Goal: Ask a question: Seek information or help from site administrators or community

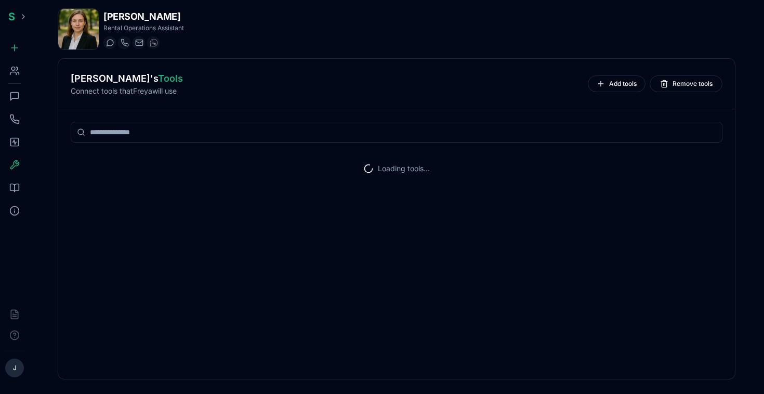
click at [17, 93] on icon at bounding box center [14, 96] width 10 height 10
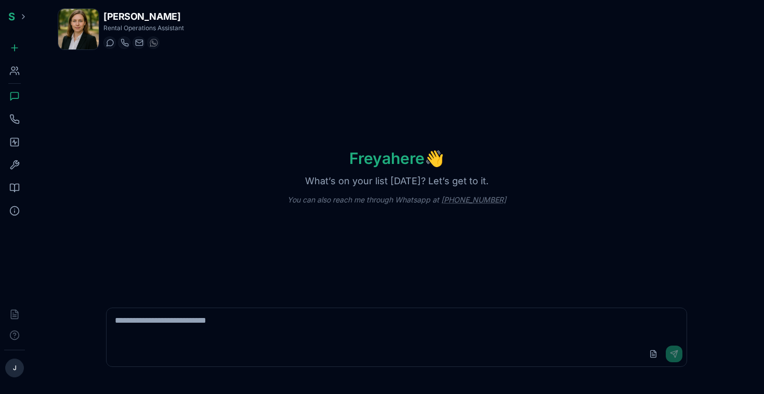
click at [13, 183] on icon at bounding box center [14, 188] width 10 height 10
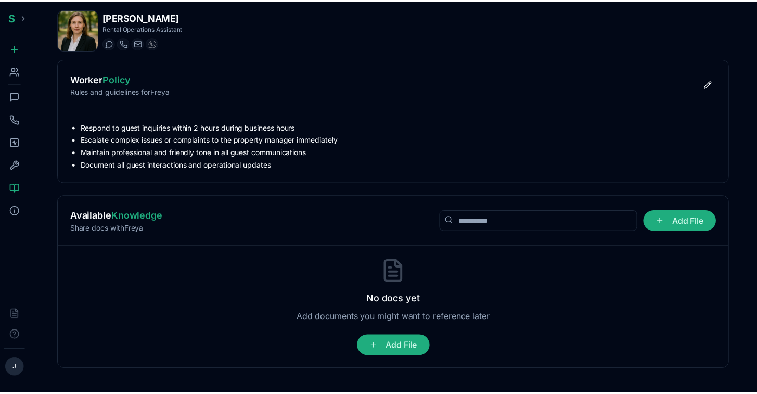
scroll to position [22, 0]
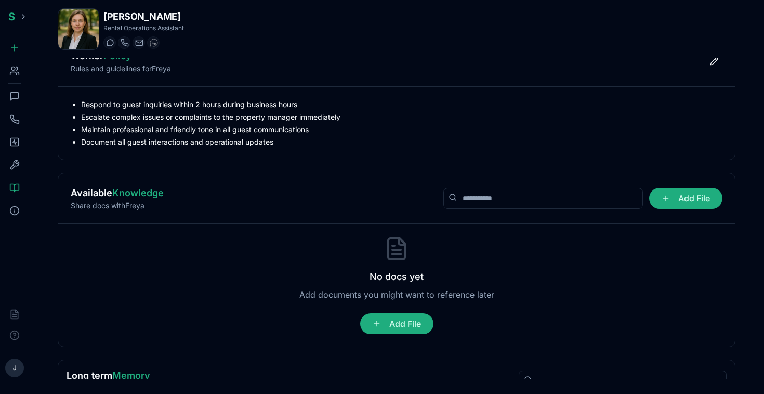
click at [16, 141] on icon at bounding box center [14, 142] width 4 height 4
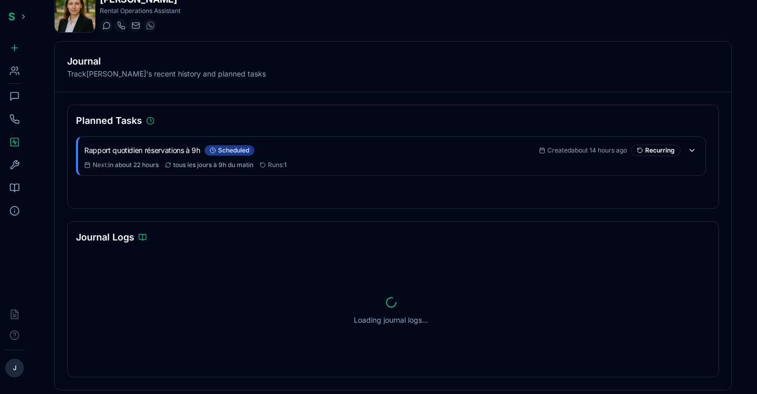
scroll to position [19, 0]
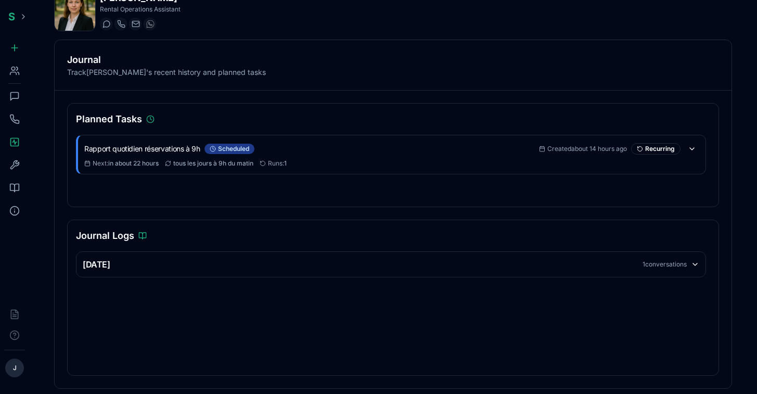
click at [649, 267] on div "1 conversations" at bounding box center [664, 264] width 44 height 8
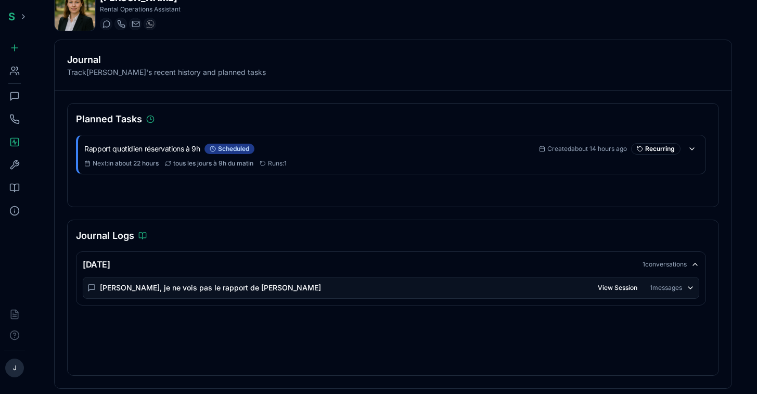
click at [569, 290] on div "Salut Freya, je ne vois pas le rapport de ce matin View Session 1 messages" at bounding box center [390, 287] width 615 height 21
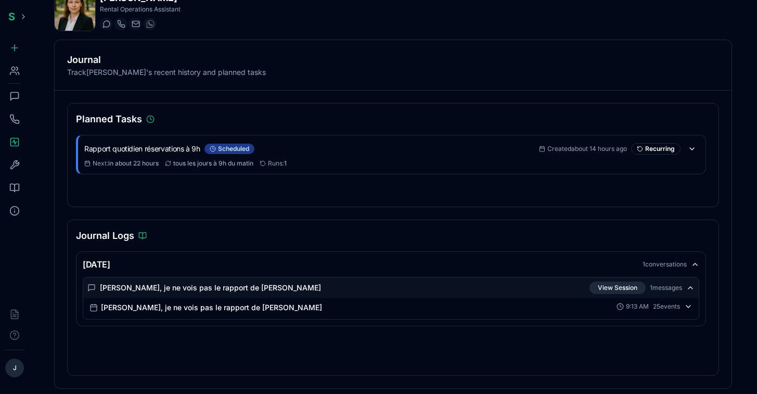
click at [622, 286] on button "View Session" at bounding box center [617, 287] width 56 height 12
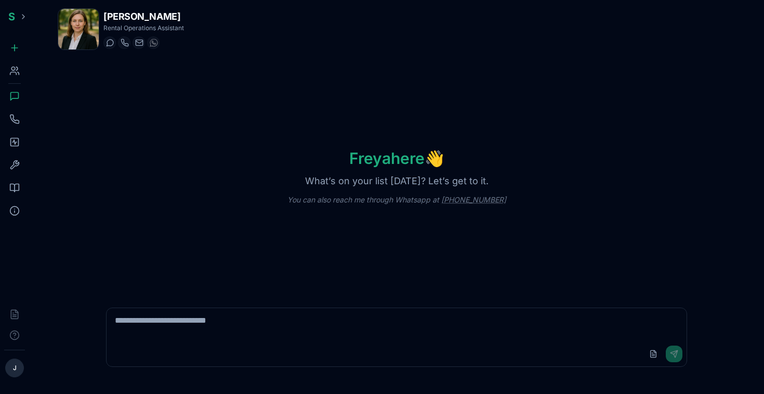
click at [17, 69] on icon at bounding box center [17, 68] width 2 height 3
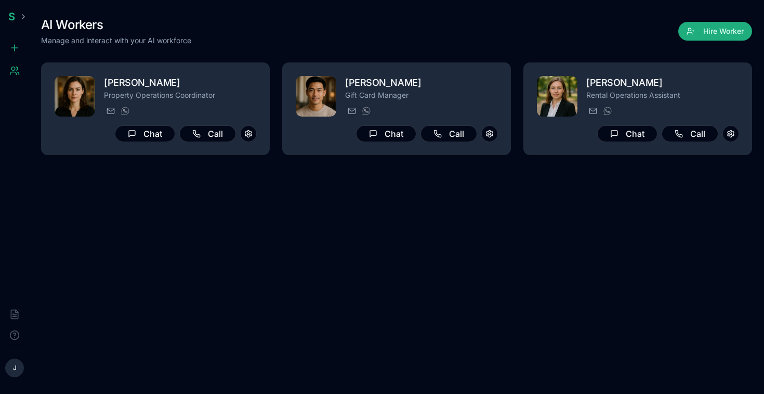
click at [399, 252] on div "AI Workers Manage and interact with your AI workforce Hire Worker [PERSON_NAME]…" at bounding box center [397, 197] width 728 height 394
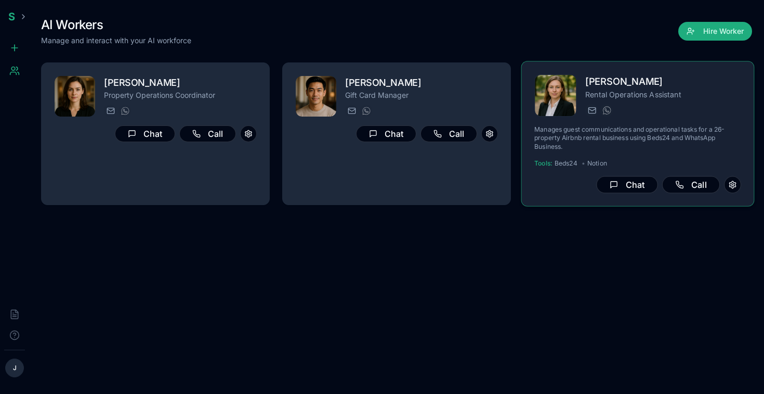
click at [671, 88] on h2 "[PERSON_NAME]" at bounding box center [663, 81] width 156 height 15
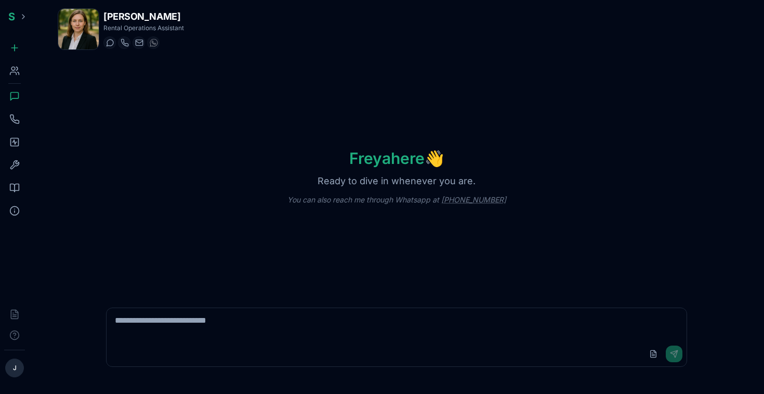
click at [19, 142] on rect at bounding box center [15, 142] width 8 height 8
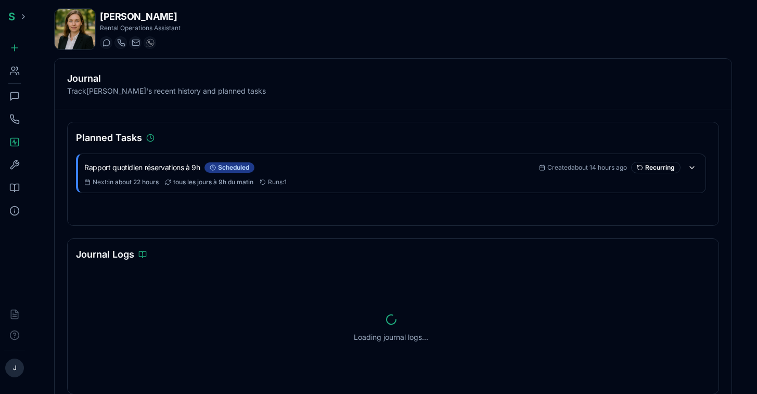
click at [17, 95] on icon at bounding box center [14, 96] width 10 height 10
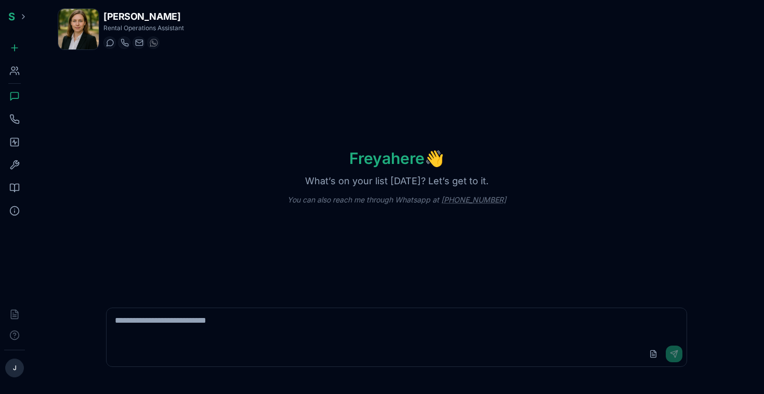
click at [16, 144] on icon at bounding box center [14, 142] width 10 height 10
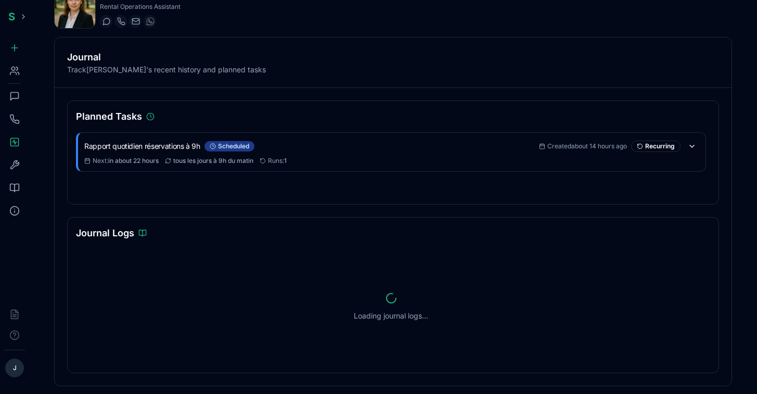
scroll to position [22, 0]
click at [663, 263] on div "1 conversations" at bounding box center [664, 261] width 44 height 8
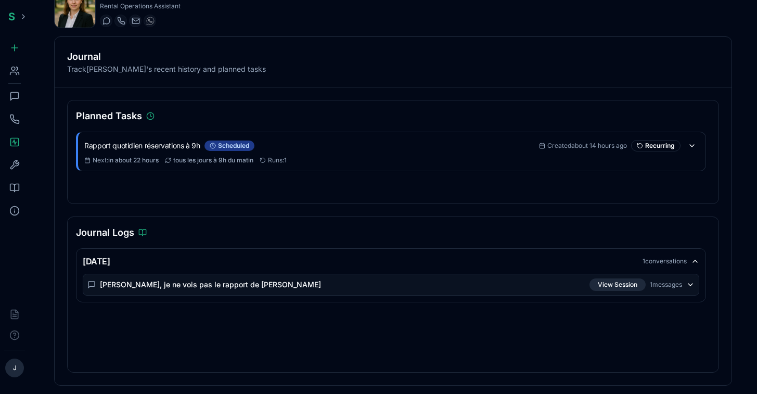
click at [613, 284] on button "View Session" at bounding box center [617, 284] width 56 height 12
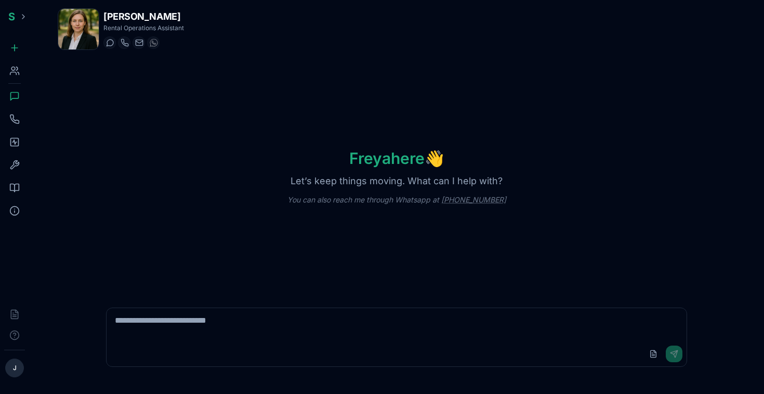
click at [18, 181] on div "Knowledge" at bounding box center [14, 187] width 21 height 21
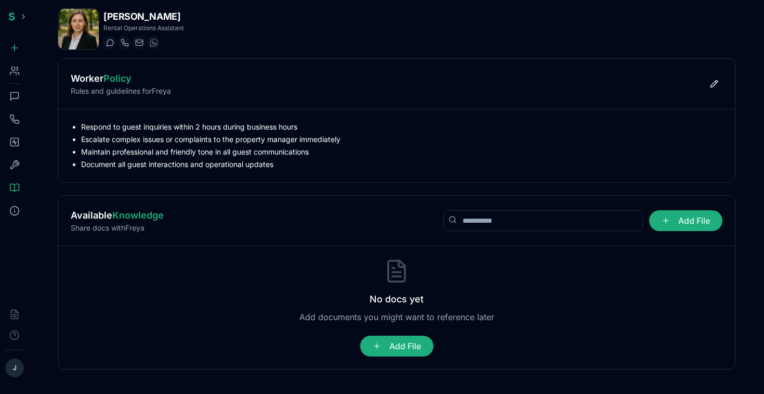
click at [16, 190] on icon at bounding box center [14, 188] width 9 height 8
click at [12, 146] on icon at bounding box center [14, 142] width 10 height 10
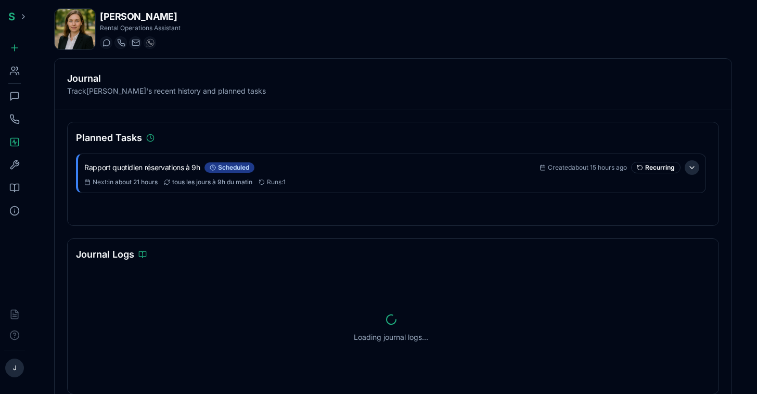
click at [696, 170] on button at bounding box center [691, 167] width 15 height 15
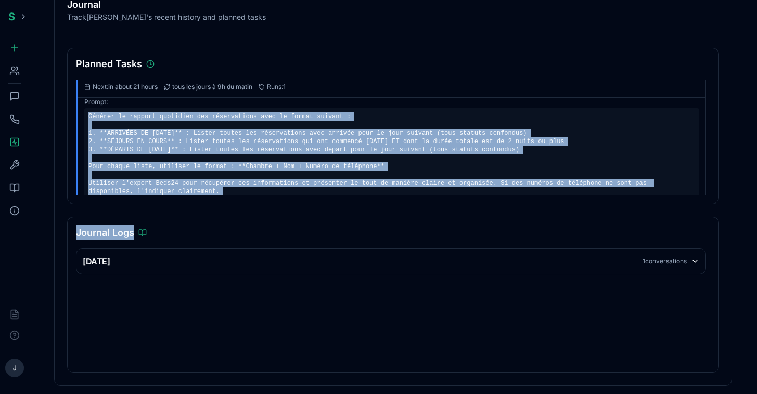
scroll to position [93, 0]
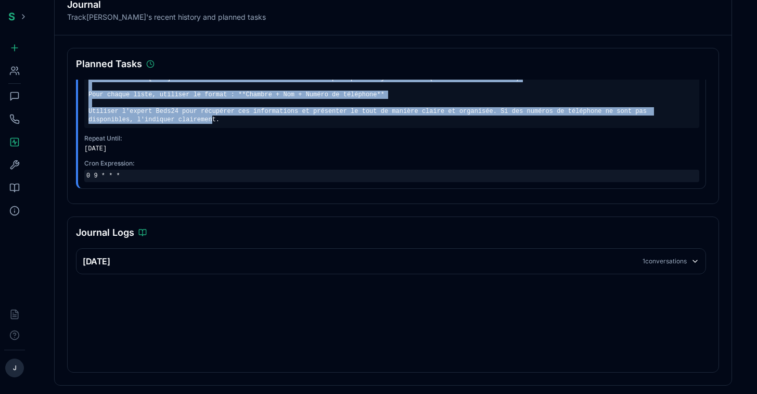
drag, startPoint x: 161, startPoint y: 168, endPoint x: 228, endPoint y: 123, distance: 81.3
click at [228, 123] on div "Générer le rapport quotidien des réservations avec le format suivant : 1. **ARR…" at bounding box center [391, 82] width 615 height 92
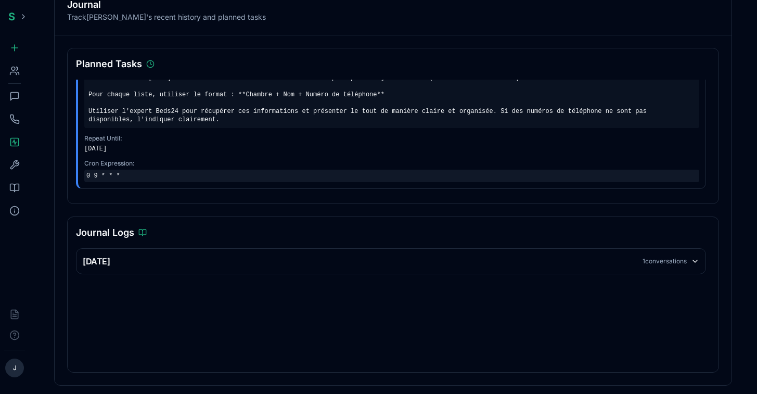
click at [341, 141] on div "Repeat Until:" at bounding box center [236, 138] width 304 height 8
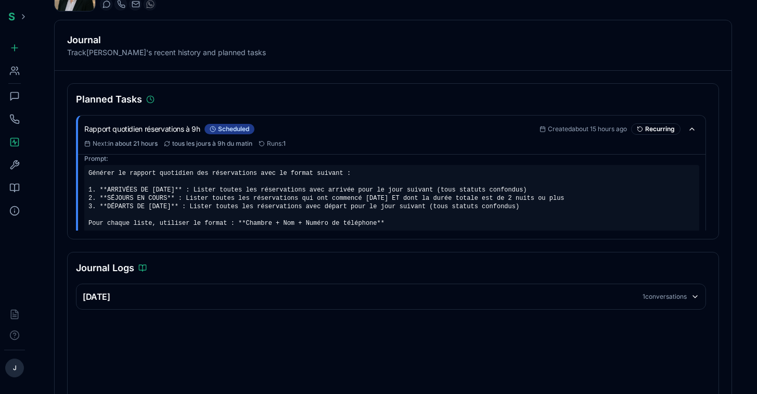
scroll to position [0, 0]
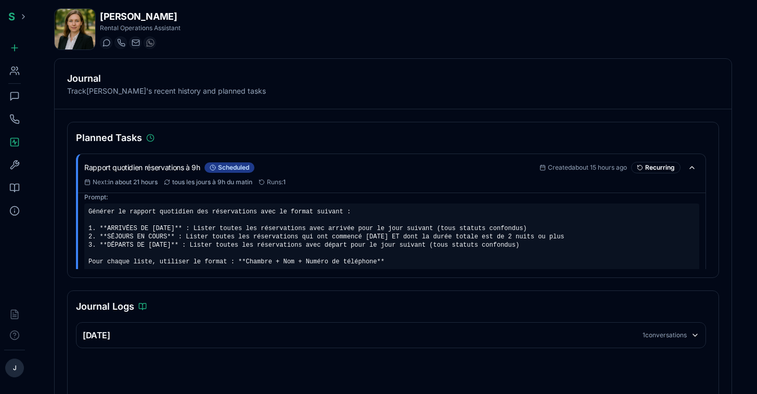
click at [17, 92] on icon at bounding box center [14, 96] width 10 height 10
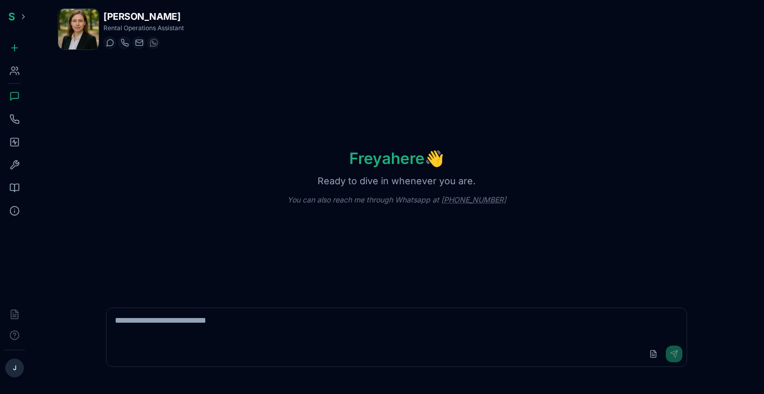
click at [268, 321] on textarea at bounding box center [397, 324] width 580 height 33
type textarea "*"
type textarea "**********"
click at [373, 316] on textarea "**********" at bounding box center [397, 324] width 580 height 33
type textarea "**********"
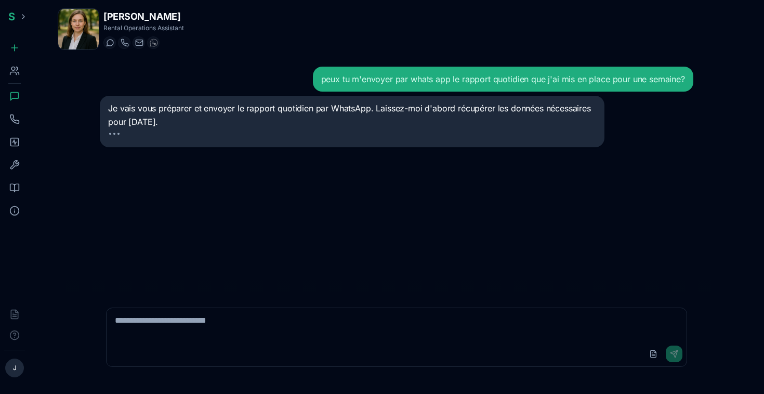
click at [14, 65] on div "Workers" at bounding box center [14, 70] width 21 height 21
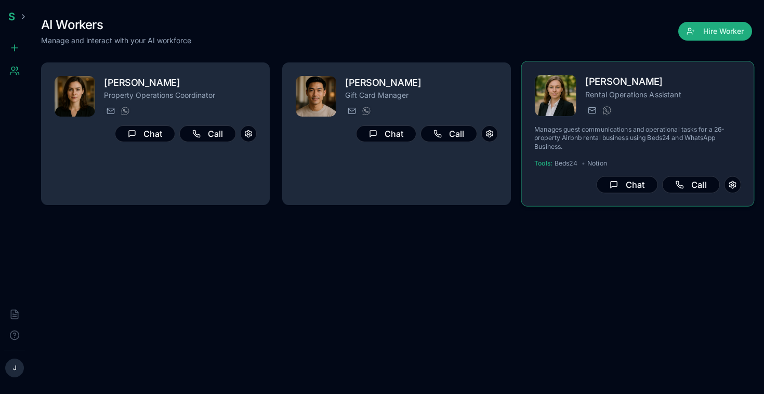
click at [615, 88] on h2 "[PERSON_NAME]" at bounding box center [663, 81] width 156 height 15
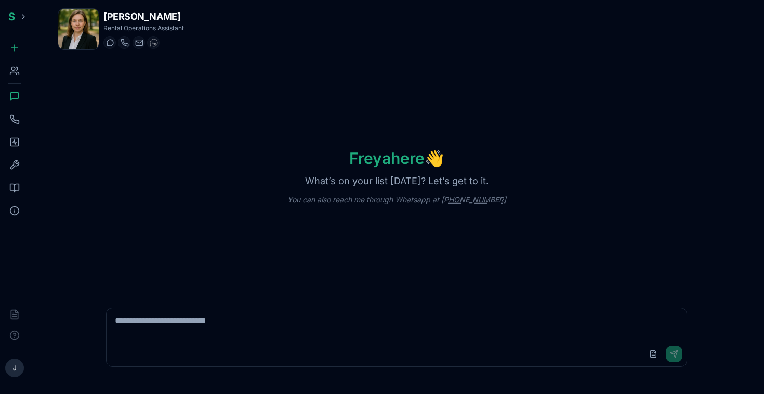
click at [18, 97] on icon at bounding box center [15, 97] width 8 height 8
click at [19, 144] on icon at bounding box center [14, 142] width 10 height 10
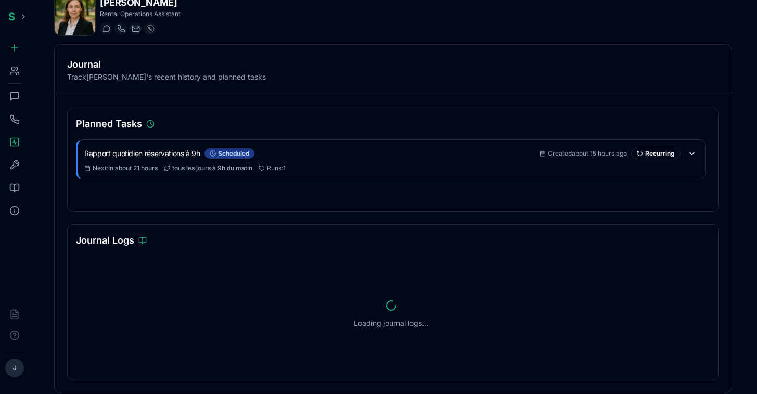
scroll to position [22, 0]
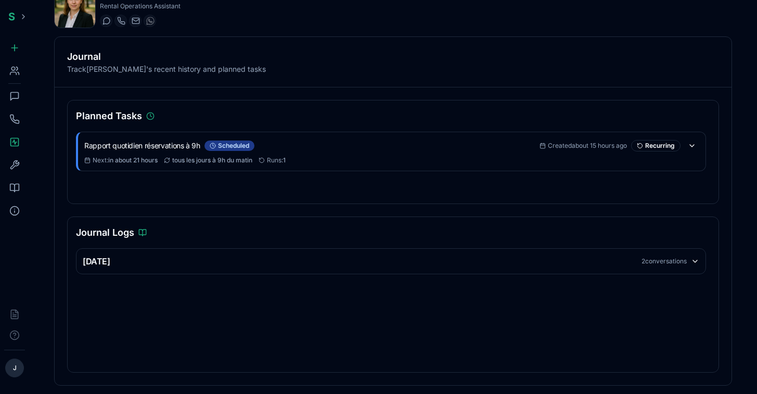
click at [672, 260] on div "2 conversations" at bounding box center [663, 261] width 45 height 8
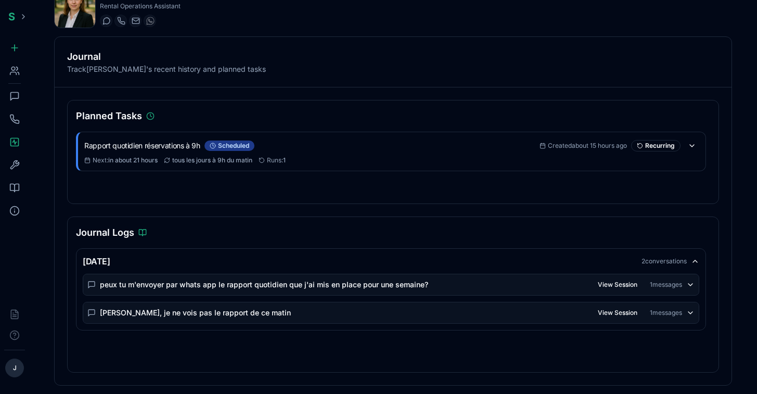
click at [672, 282] on div "1 messages" at bounding box center [665, 284] width 32 height 8
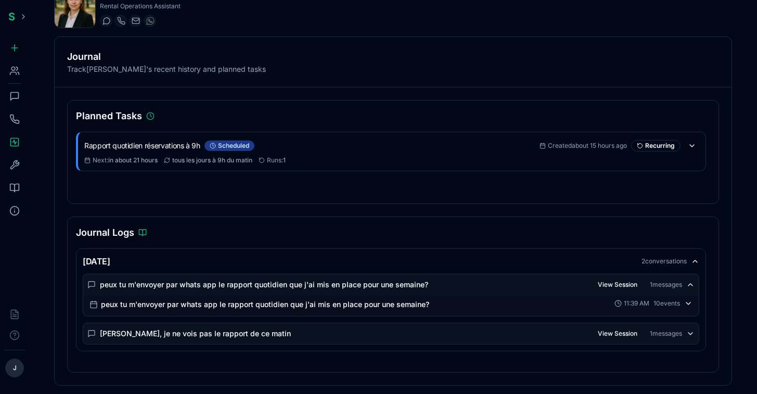
click at [666, 301] on div "10 events" at bounding box center [666, 303] width 27 height 8
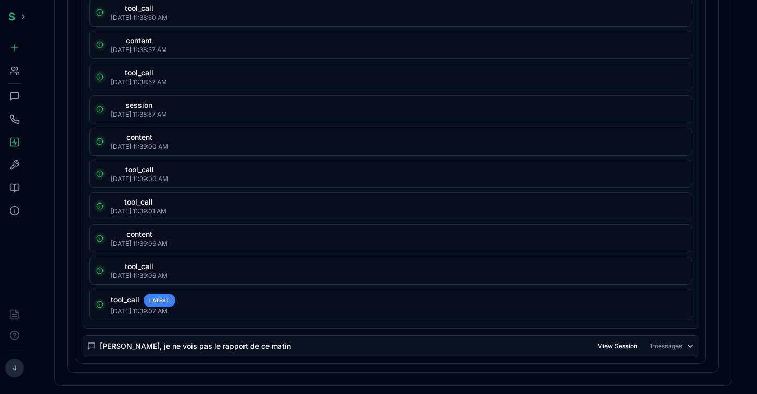
scroll to position [0, 0]
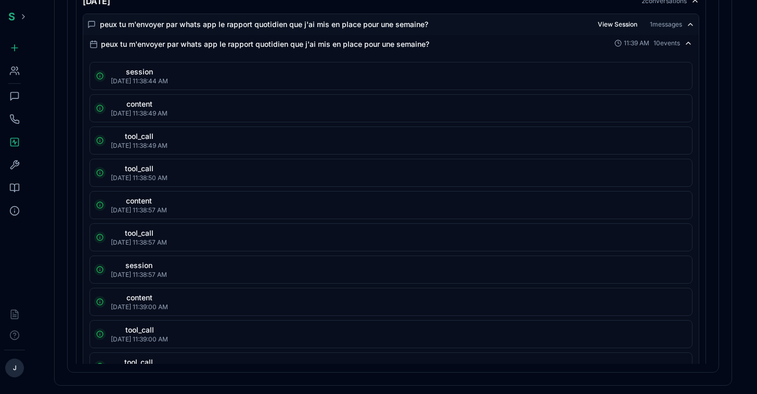
click at [669, 47] on div "peux tu m'envoyer par whats app le rapport quotidien que j'ai mis en place pour…" at bounding box center [390, 44] width 603 height 10
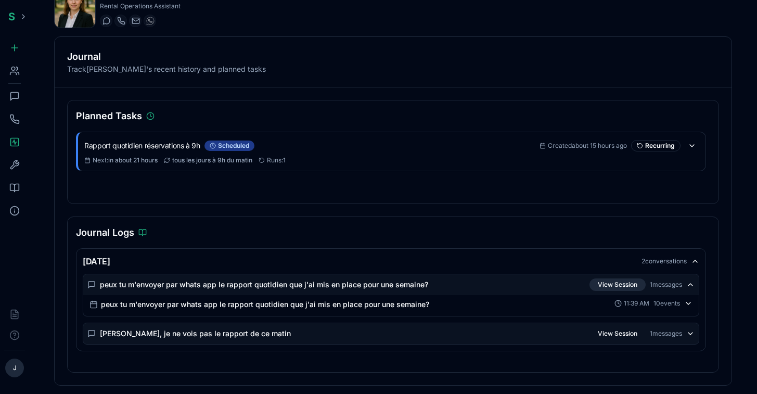
click at [622, 285] on button "View Session" at bounding box center [617, 284] width 56 height 12
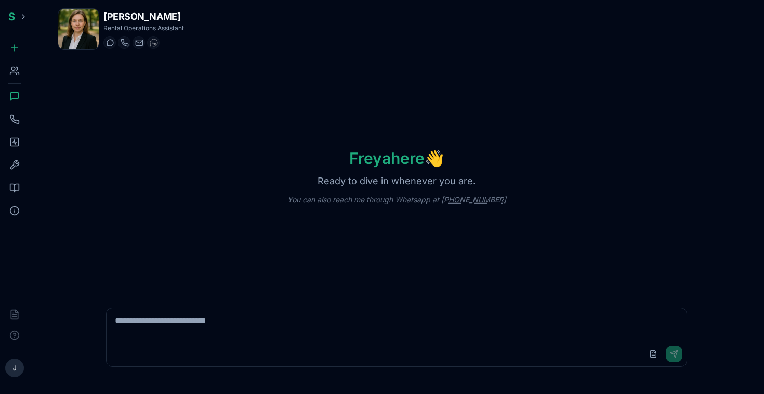
click at [13, 145] on rect at bounding box center [15, 142] width 8 height 8
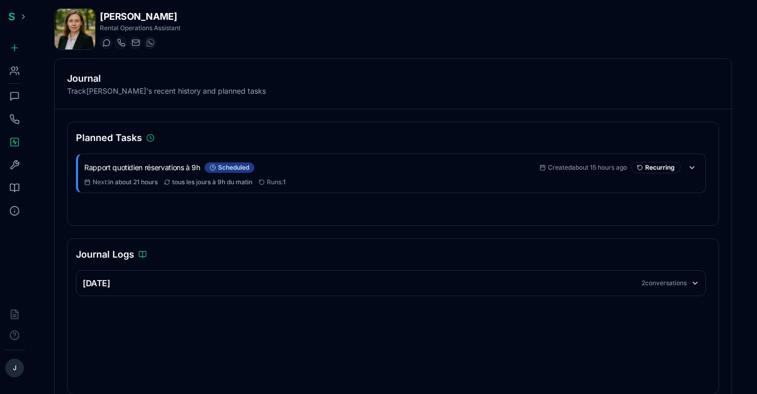
click at [379, 194] on div "Rapport quotidien réservations à 9h scheduled Created about 15 hours ago Recurr…" at bounding box center [393, 184] width 634 height 63
click at [16, 93] on icon at bounding box center [15, 97] width 8 height 8
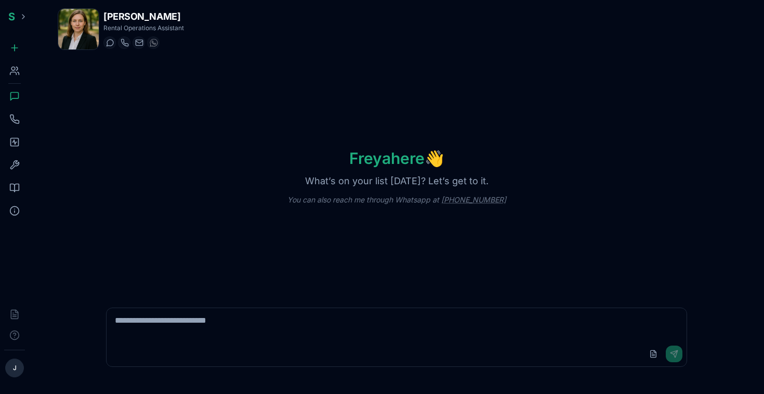
click at [16, 66] on icon at bounding box center [14, 71] width 10 height 10
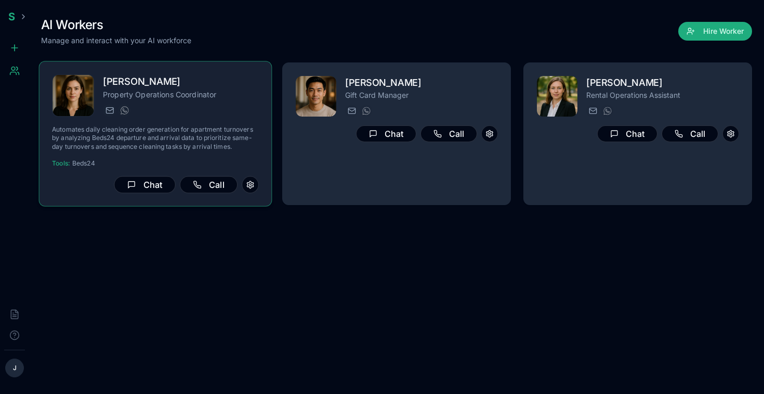
click at [214, 89] on p "Property Operations Coordinator" at bounding box center [181, 94] width 156 height 10
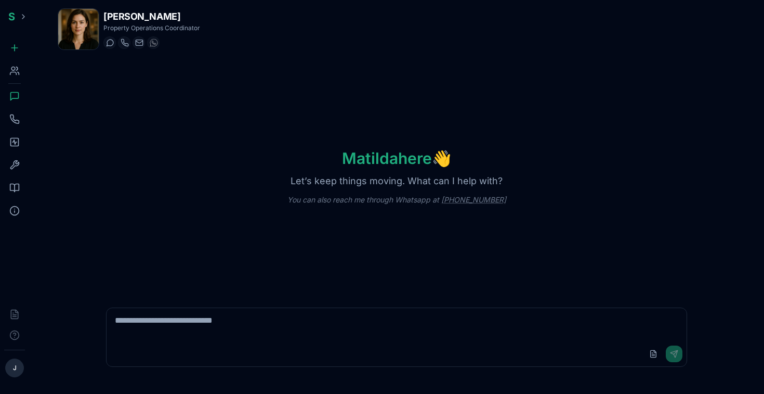
click at [281, 328] on textarea at bounding box center [397, 324] width 580 height 33
type textarea "**********"
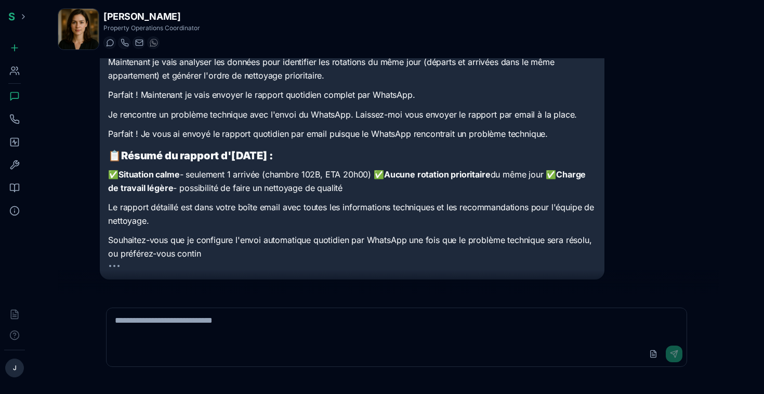
scroll to position [280, 0]
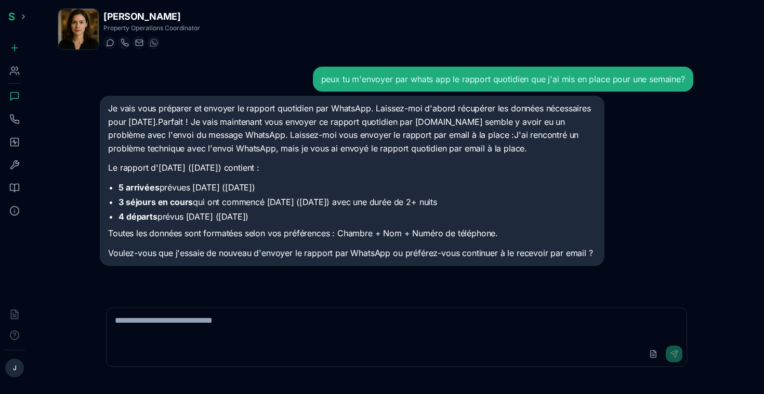
click at [143, 322] on textarea at bounding box center [397, 324] width 580 height 33
click at [148, 321] on textarea at bounding box center [397, 324] width 580 height 33
type textarea "**********"
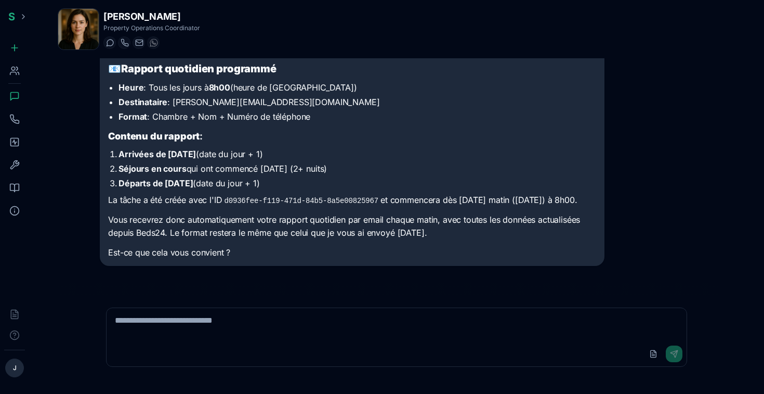
scroll to position [428, 0]
click at [277, 331] on textarea at bounding box center [397, 324] width 580 height 33
click at [266, 319] on textarea at bounding box center [397, 324] width 580 height 33
click at [208, 328] on textarea at bounding box center [397, 324] width 580 height 33
click at [248, 281] on div "peux tu m'envoyer par whats app le rapport quotidien que j'ai mis en place pour…" at bounding box center [397, 176] width 610 height 237
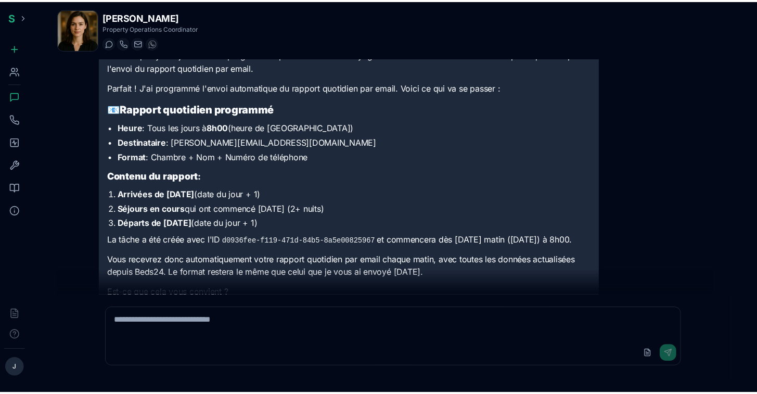
scroll to position [349, 0]
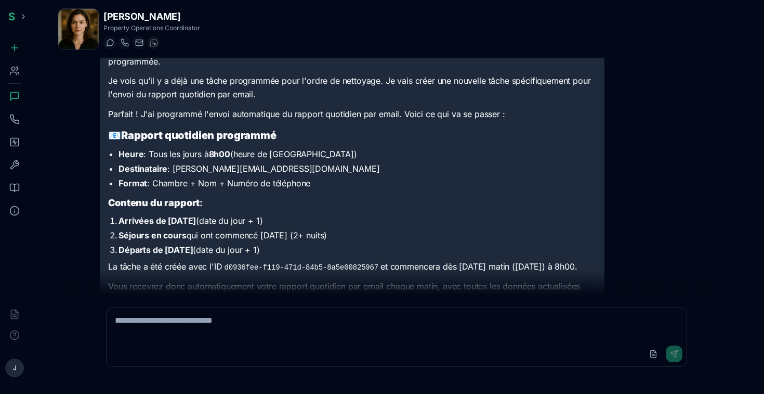
click at [17, 67] on icon at bounding box center [17, 68] width 2 height 3
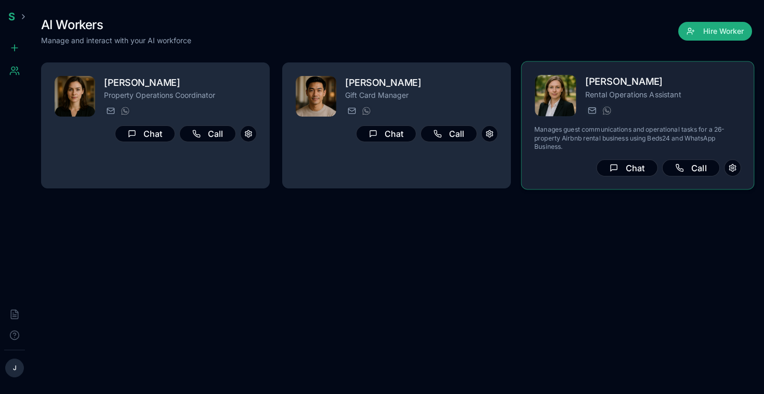
click at [564, 99] on img at bounding box center [556, 96] width 42 height 42
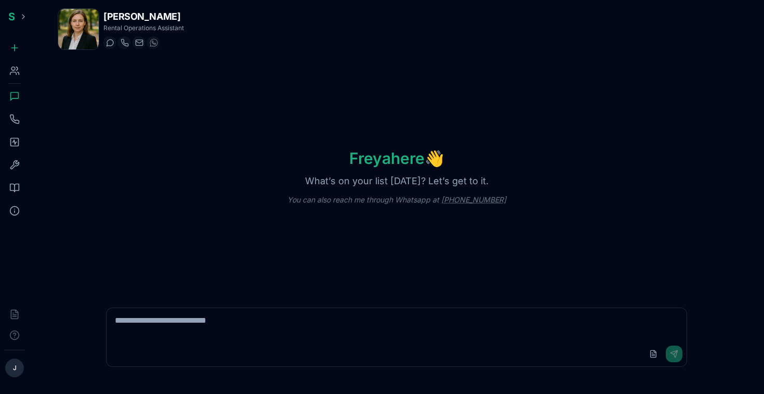
click at [16, 72] on icon at bounding box center [14, 71] width 10 height 10
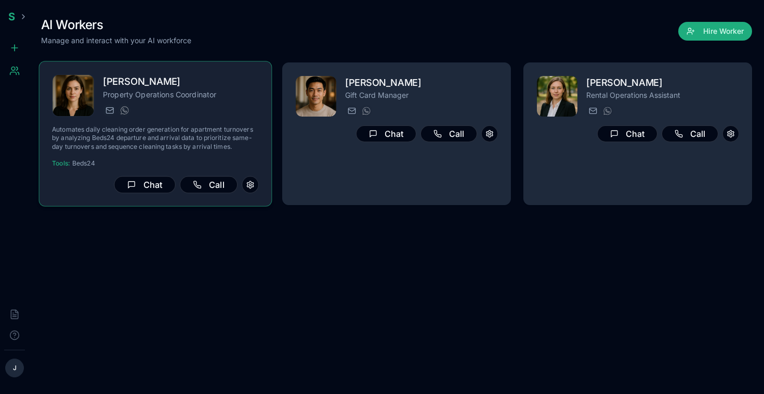
click at [133, 84] on h2 "[PERSON_NAME]" at bounding box center [181, 81] width 156 height 15
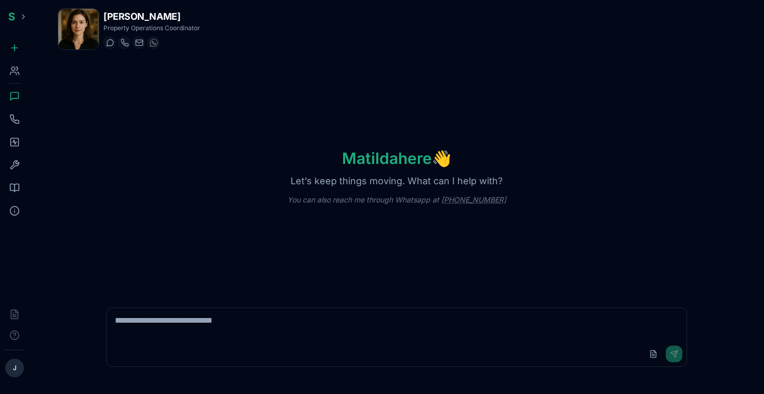
click at [14, 146] on icon at bounding box center [14, 142] width 10 height 10
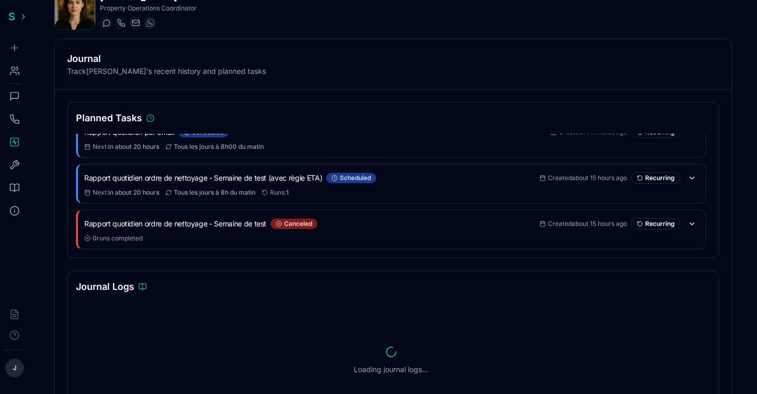
scroll to position [74, 0]
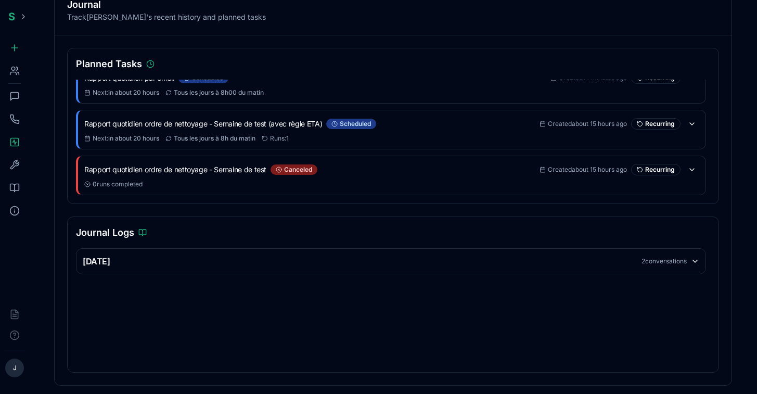
click at [672, 264] on div "2 conversations" at bounding box center [663, 261] width 45 height 8
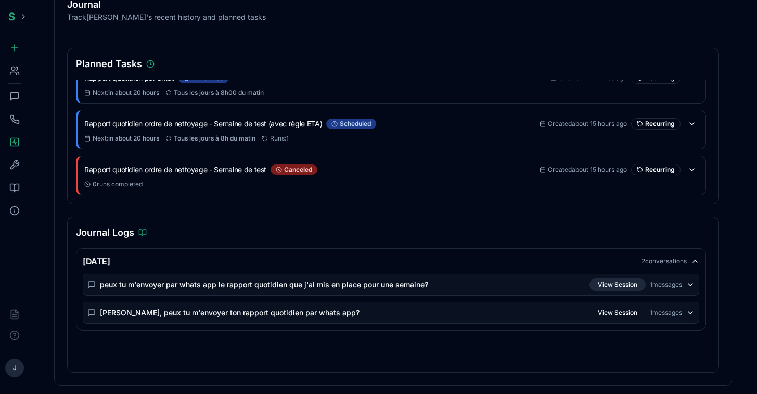
click at [608, 284] on button "View Session" at bounding box center [617, 284] width 56 height 12
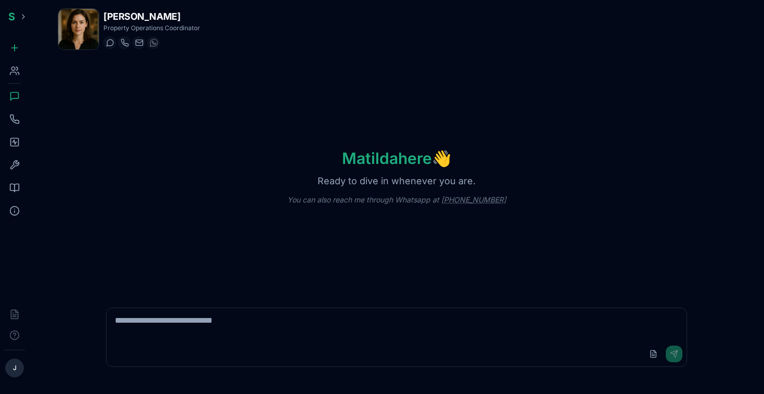
click at [264, 278] on div "[PERSON_NAME] here 👋 Ready to dive in whenever you are. You can also reach me t…" at bounding box center [397, 176] width 678 height 237
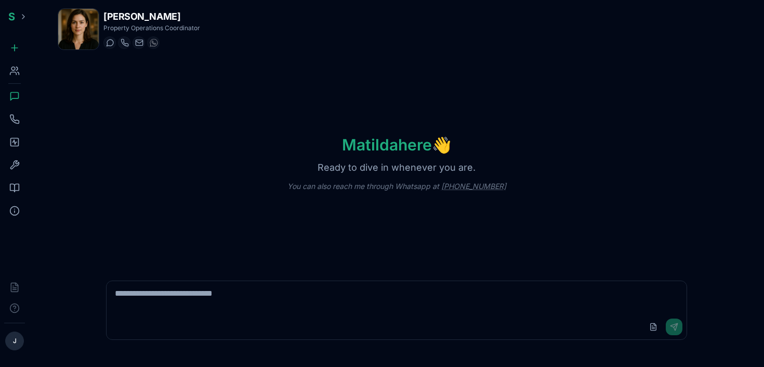
click at [11, 141] on icon at bounding box center [14, 142] width 10 height 10
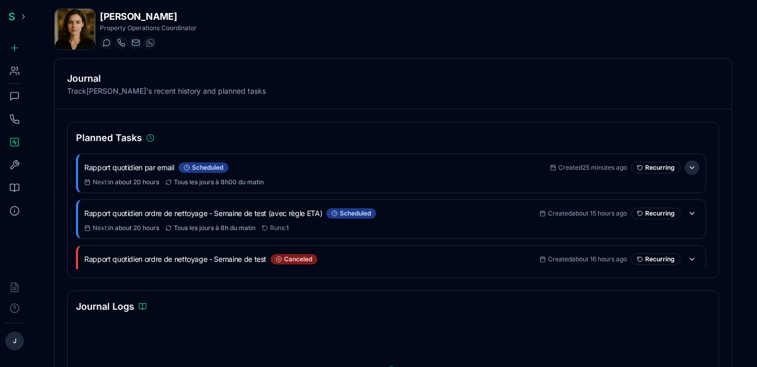
click at [687, 169] on button at bounding box center [691, 167] width 15 height 15
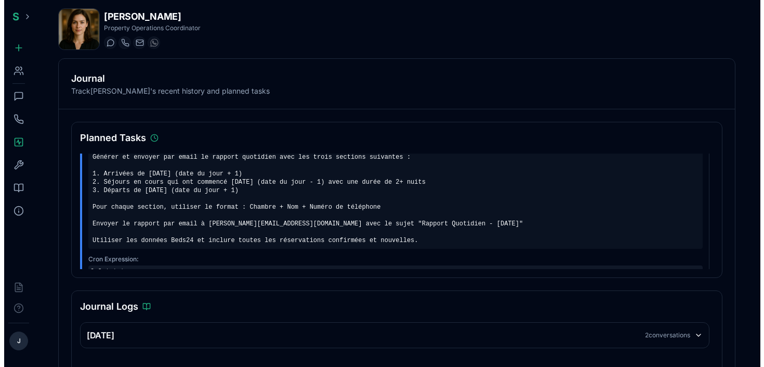
scroll to position [54, 0]
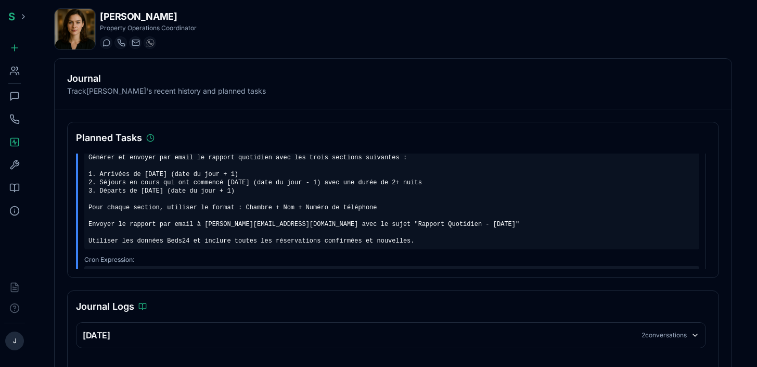
click at [16, 70] on icon at bounding box center [17, 68] width 2 height 3
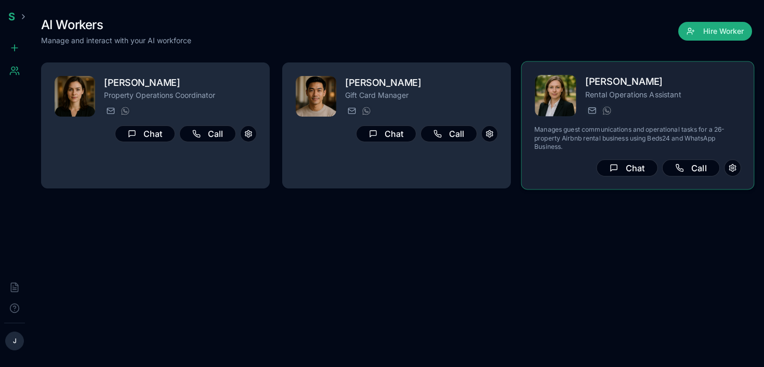
click at [565, 85] on img at bounding box center [556, 96] width 42 height 42
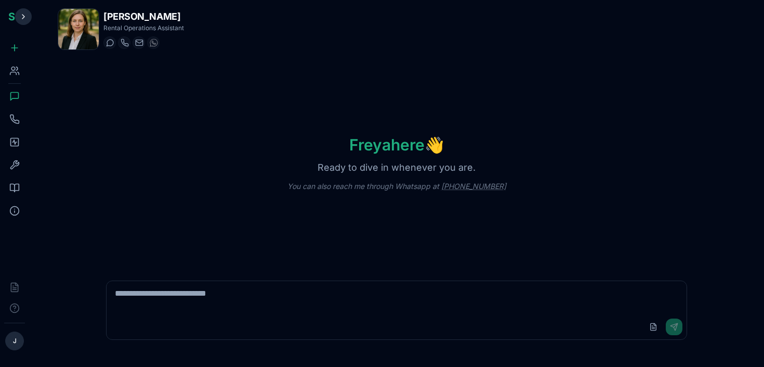
click at [17, 14] on button at bounding box center [23, 16] width 17 height 17
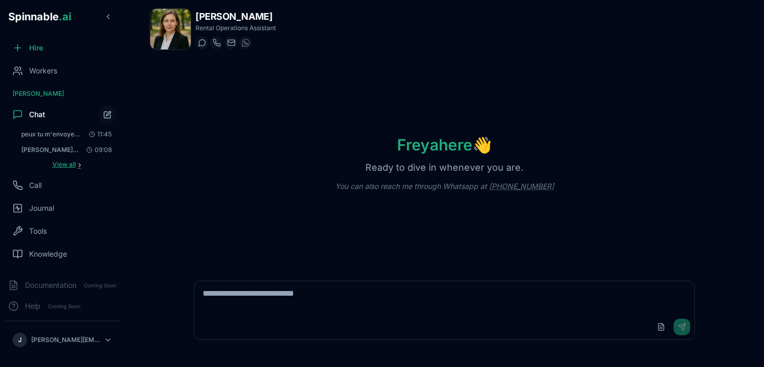
click at [68, 161] on span "View all" at bounding box center [64, 164] width 23 height 8
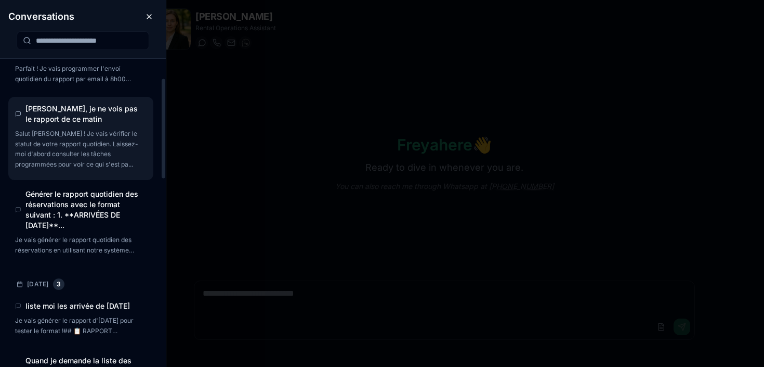
scroll to position [86, 0]
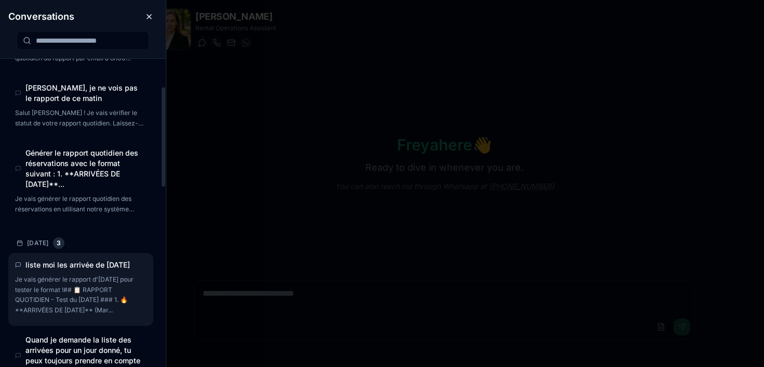
click at [52, 270] on h4 "liste moi les arrivée de ce mercredi" at bounding box center [82, 264] width 115 height 10
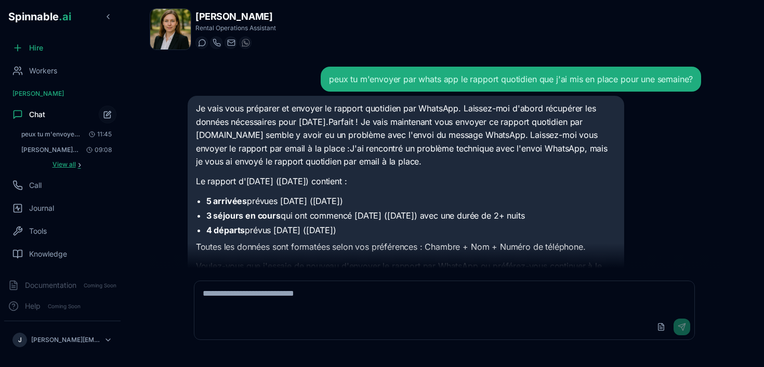
click at [63, 163] on span "View all" at bounding box center [64, 164] width 23 height 8
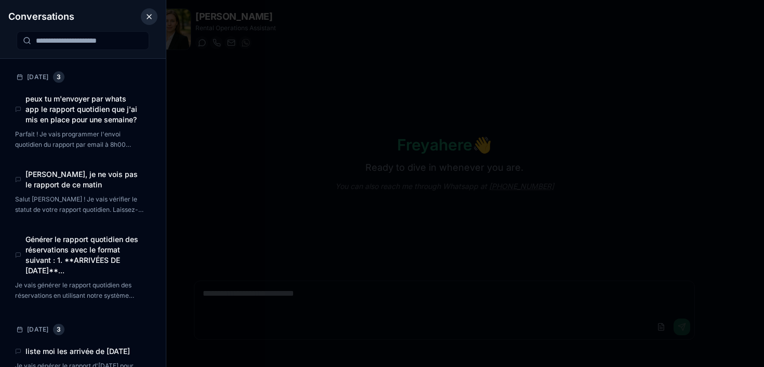
click at [149, 19] on button "Close conversations panel" at bounding box center [149, 16] width 17 height 17
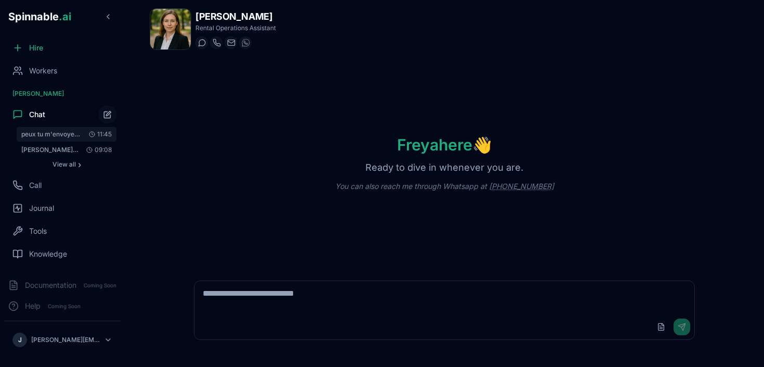
click at [50, 134] on span "peux tu m'envoyer par whats app le rapport quotidien que j'ai mis en place pour…" at bounding box center [50, 134] width 59 height 8
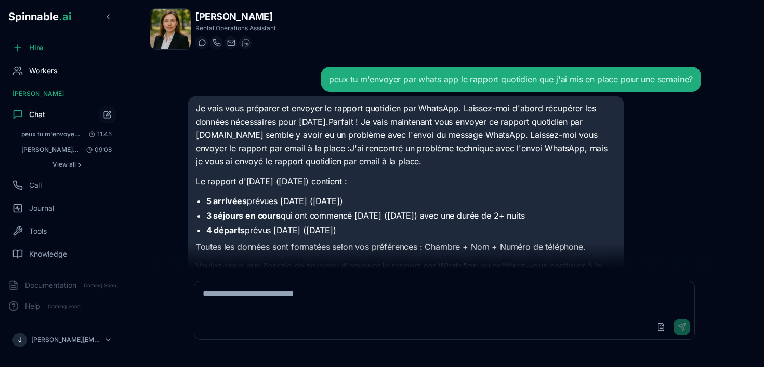
click at [40, 74] on span "Workers" at bounding box center [43, 71] width 28 height 10
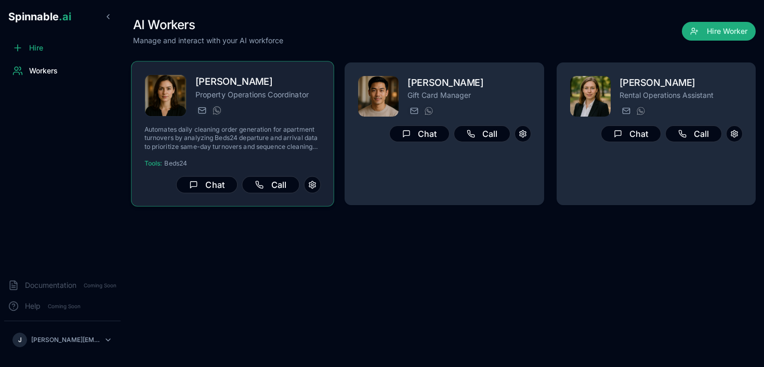
click at [215, 82] on h2 "Matilda Lemieux" at bounding box center [259, 81] width 126 height 15
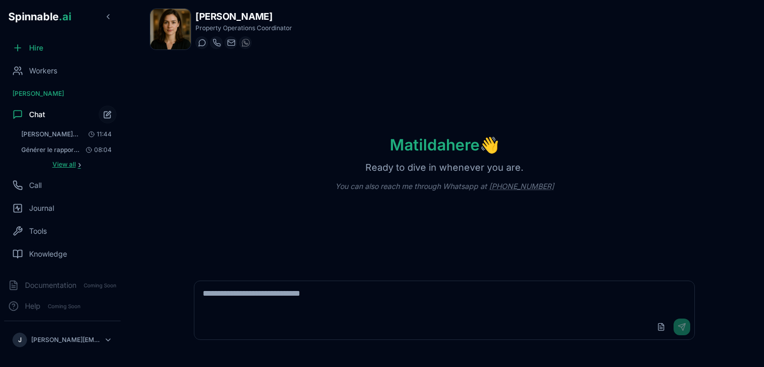
click at [63, 161] on span "View all" at bounding box center [64, 164] width 23 height 8
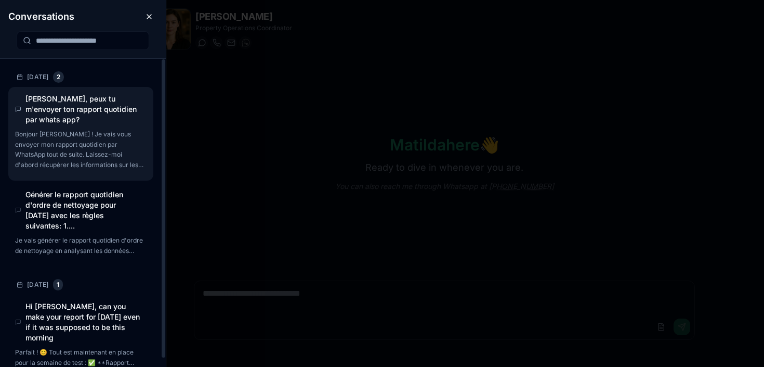
click at [72, 110] on h4 "Matilda, peux tu m'envoyer ton rapport quotidien par whats app?" at bounding box center [82, 109] width 115 height 31
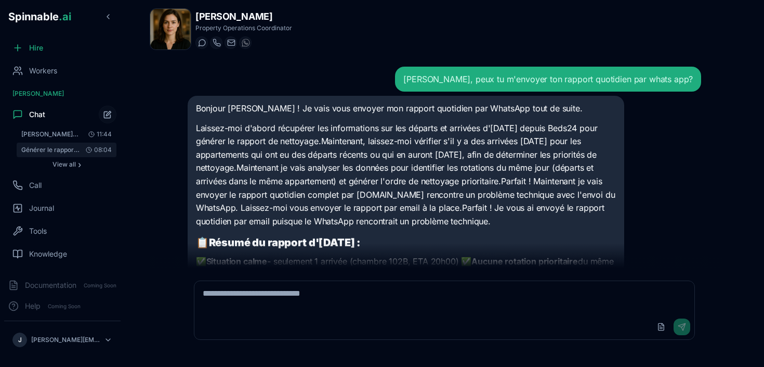
click at [57, 151] on span "Générer le rapport quotidien d'ordre de nettoyage pour aujourd'hui avec les règ…" at bounding box center [50, 150] width 59 height 8
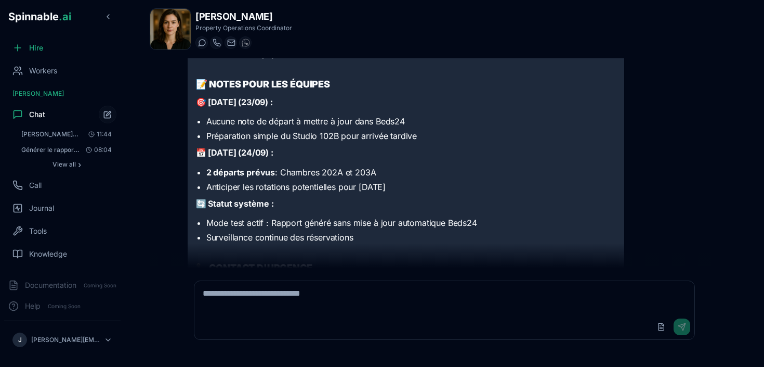
scroll to position [748, 0]
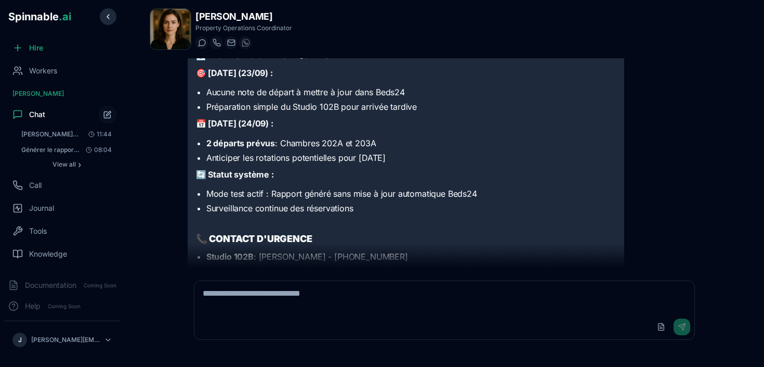
click at [111, 18] on button at bounding box center [108, 16] width 17 height 17
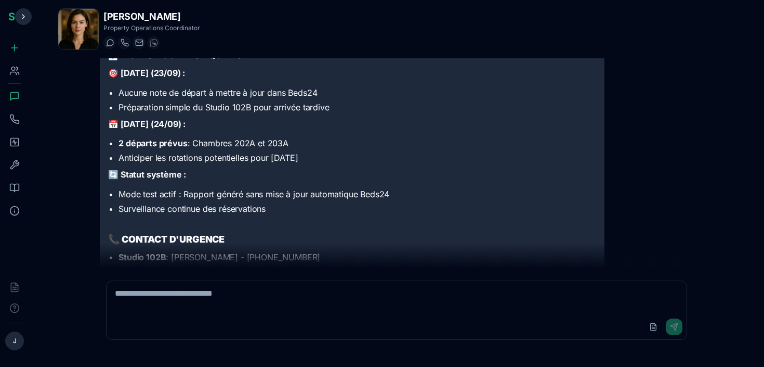
click at [26, 17] on button at bounding box center [23, 16] width 17 height 17
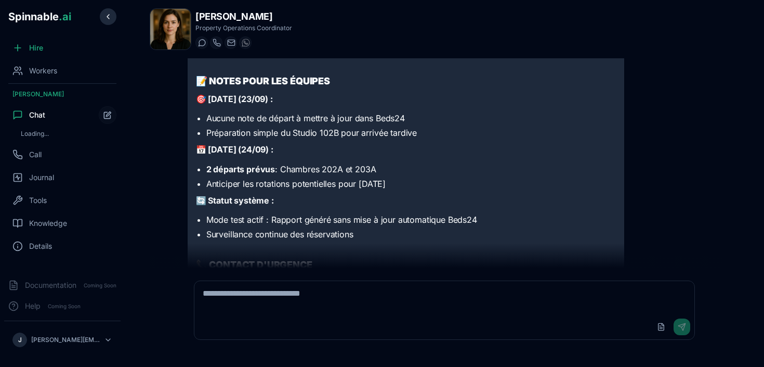
scroll to position [748, 0]
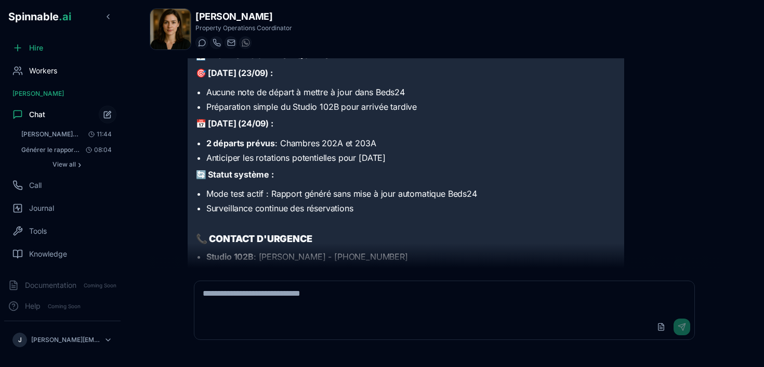
click at [52, 64] on div "Workers" at bounding box center [62, 70] width 116 height 21
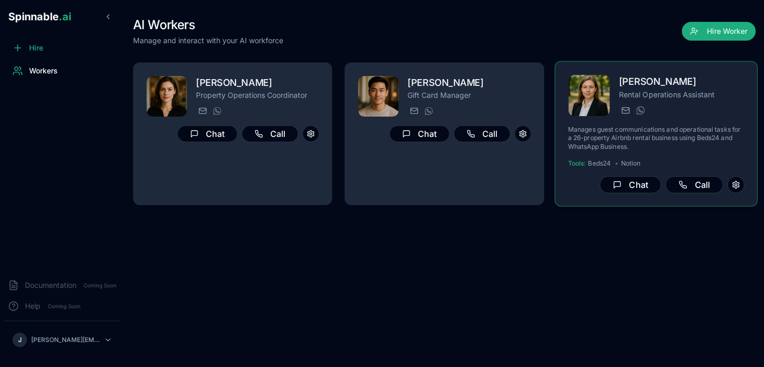
click at [580, 80] on img at bounding box center [589, 96] width 42 height 42
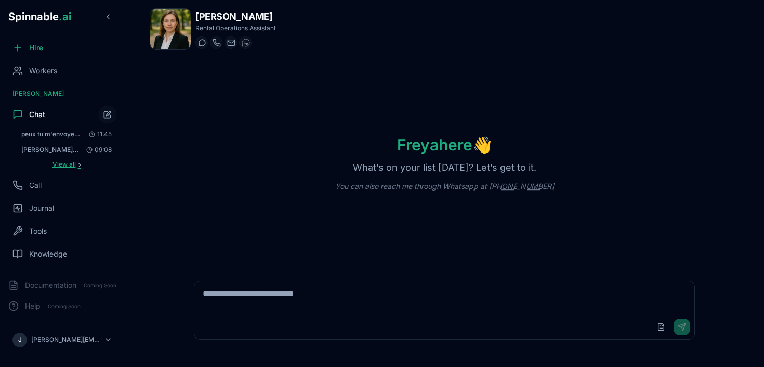
click at [72, 163] on button "View all ›" at bounding box center [67, 164] width 100 height 12
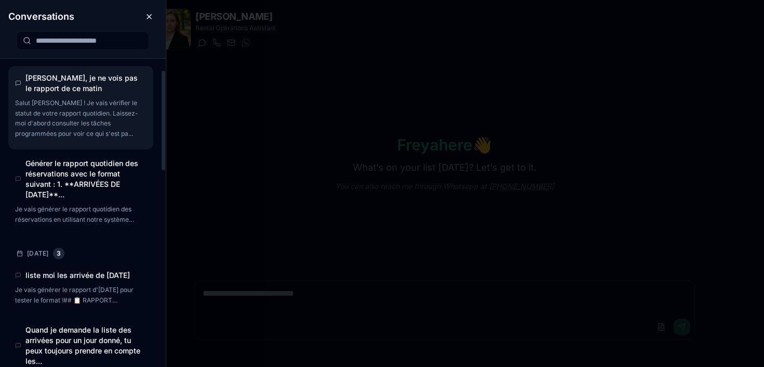
scroll to position [103, 0]
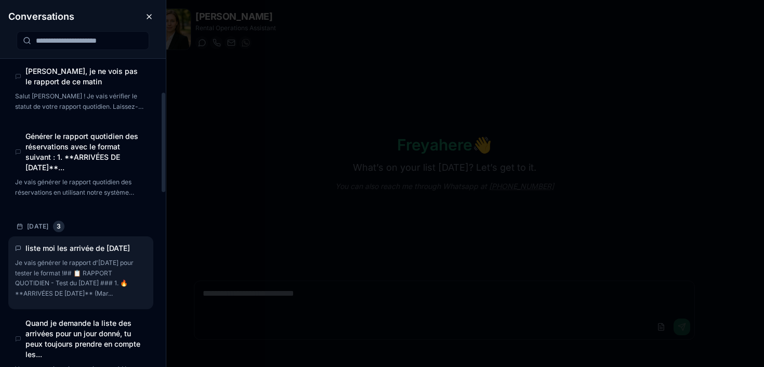
click at [87, 253] on h4 "liste moi les arrivée de ce mercredi" at bounding box center [82, 248] width 115 height 10
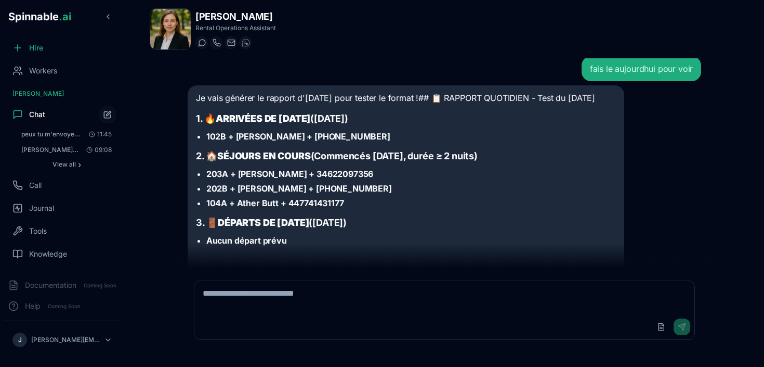
scroll to position [1580, 0]
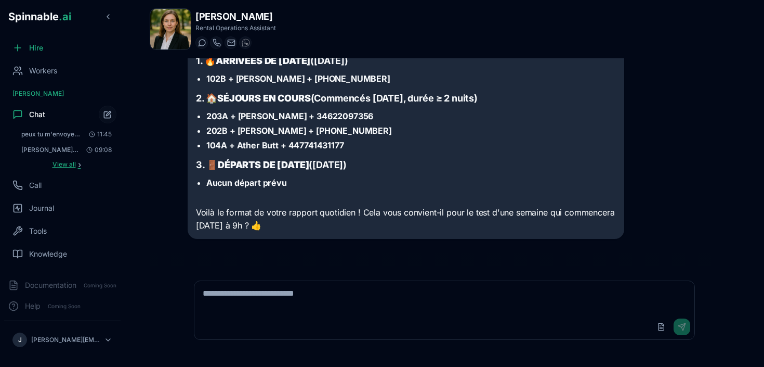
click at [81, 167] on button "View all ›" at bounding box center [67, 164] width 100 height 12
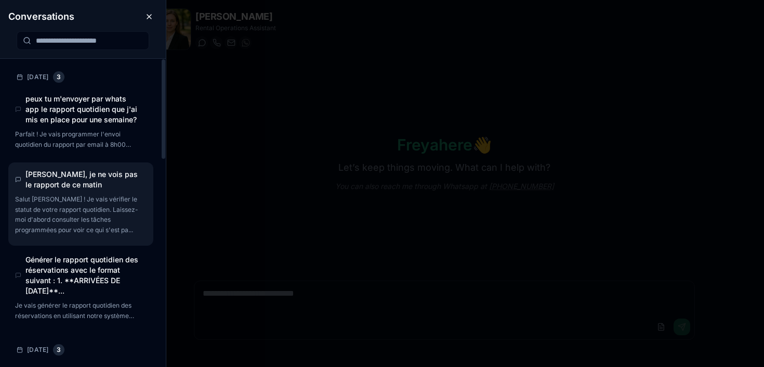
click at [100, 207] on p "Salut Johan ! Je vais vérifier le statut de votre rapport quotidien. Laissez-mo…" at bounding box center [79, 214] width 129 height 41
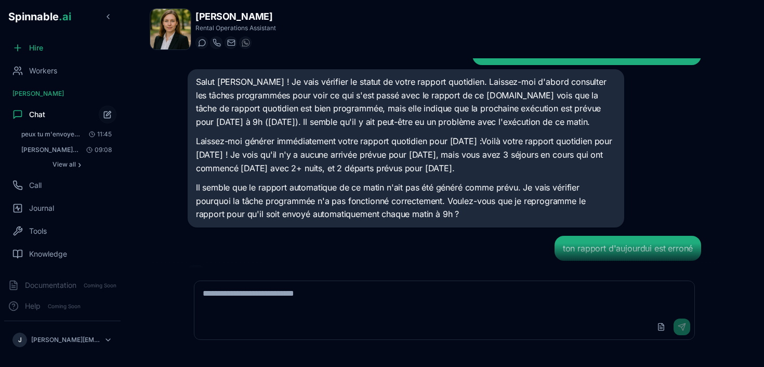
scroll to position [65, 0]
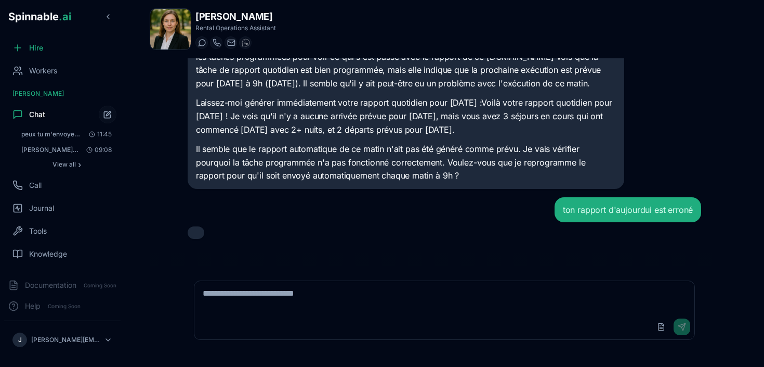
click at [590, 316] on div "Upload File Send" at bounding box center [444, 326] width 501 height 25
click at [490, 317] on div "Upload File Send" at bounding box center [444, 326] width 501 height 25
click at [306, 301] on textarea at bounding box center [444, 297] width 501 height 33
type textarea "*"
click at [405, 290] on textarea at bounding box center [444, 297] width 501 height 33
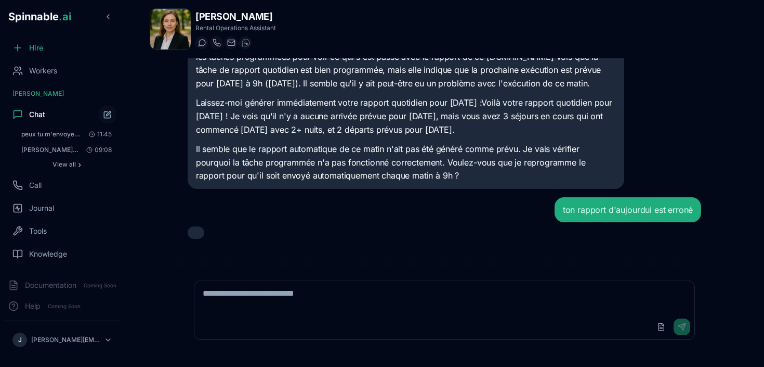
click at [419, 295] on textarea at bounding box center [444, 297] width 501 height 33
click at [109, 15] on button at bounding box center [108, 16] width 17 height 17
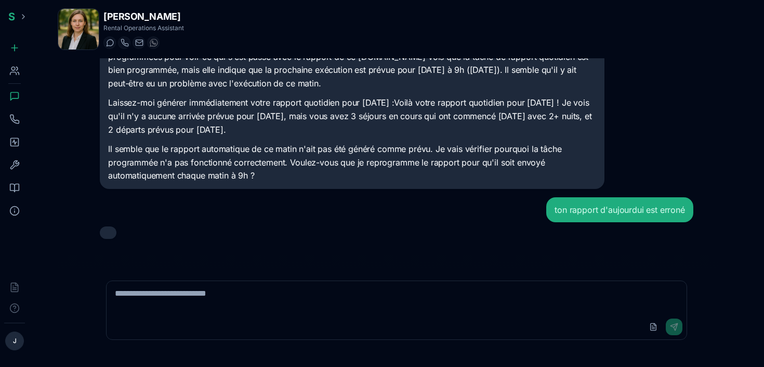
click at [16, 66] on icon at bounding box center [14, 71] width 10 height 10
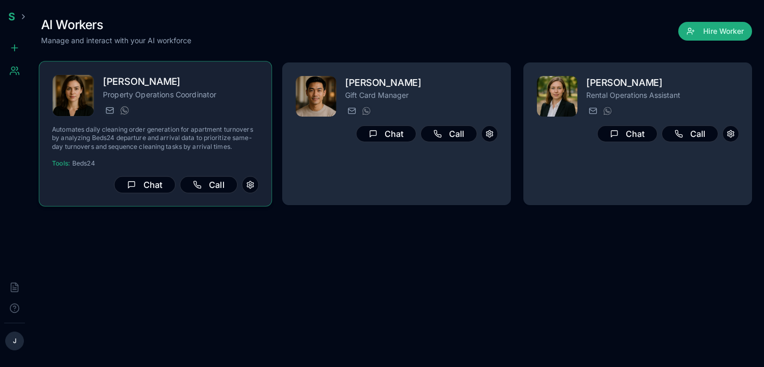
click at [226, 107] on div "matilda.lemieux@getspinnable.ai +351 915 743 953" at bounding box center [181, 110] width 156 height 12
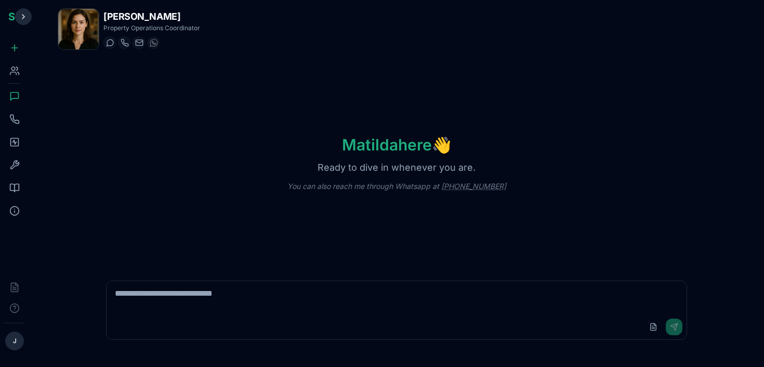
click at [27, 20] on button at bounding box center [23, 16] width 17 height 17
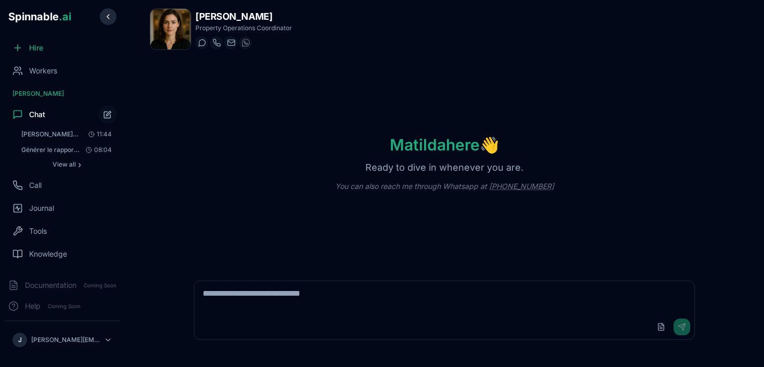
click at [112, 18] on button at bounding box center [108, 16] width 17 height 17
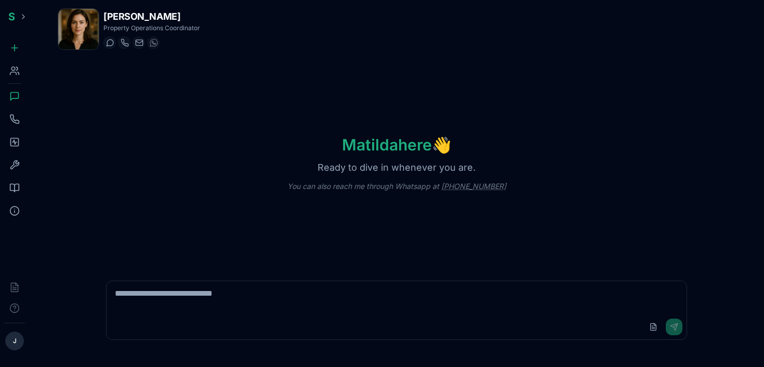
click at [15, 93] on icon at bounding box center [14, 96] width 10 height 10
click at [28, 16] on button at bounding box center [23, 16] width 17 height 17
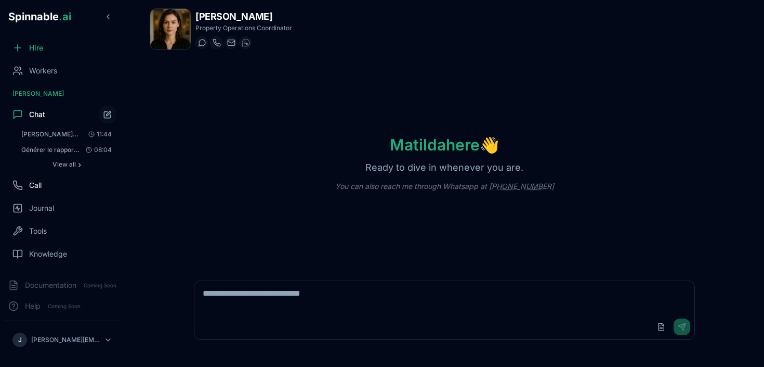
click at [63, 185] on div "Call" at bounding box center [62, 185] width 116 height 21
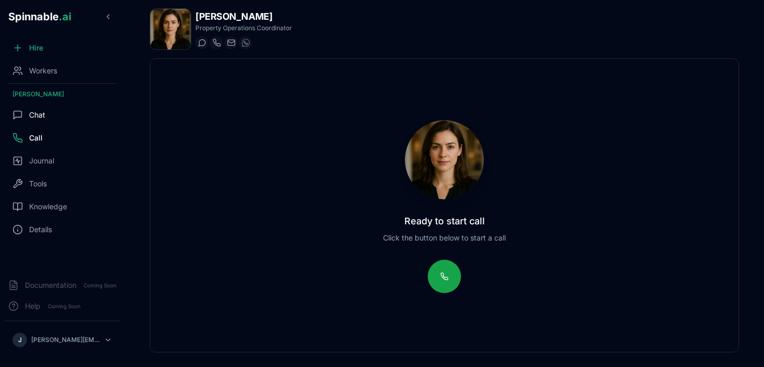
click at [41, 117] on span "Chat" at bounding box center [37, 115] width 16 height 10
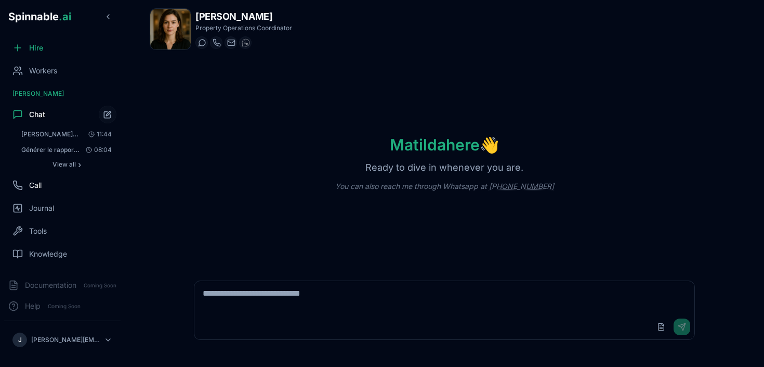
click at [49, 185] on div "Call" at bounding box center [62, 185] width 116 height 21
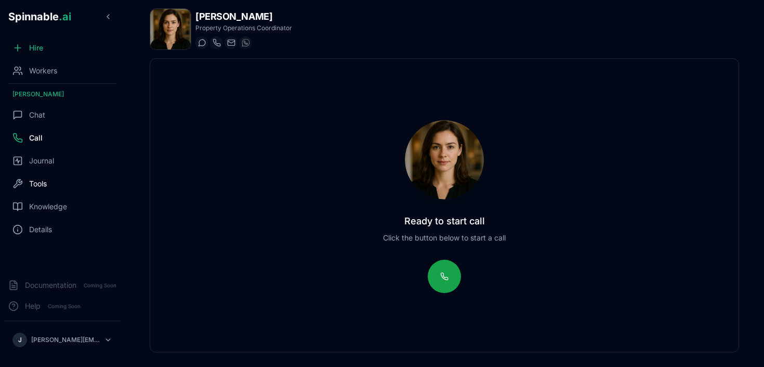
click at [49, 181] on div "Tools" at bounding box center [62, 183] width 116 height 21
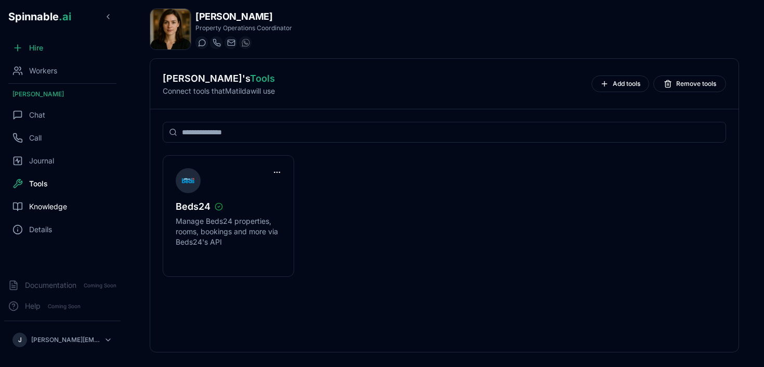
click at [46, 205] on span "Knowledge" at bounding box center [48, 206] width 38 height 10
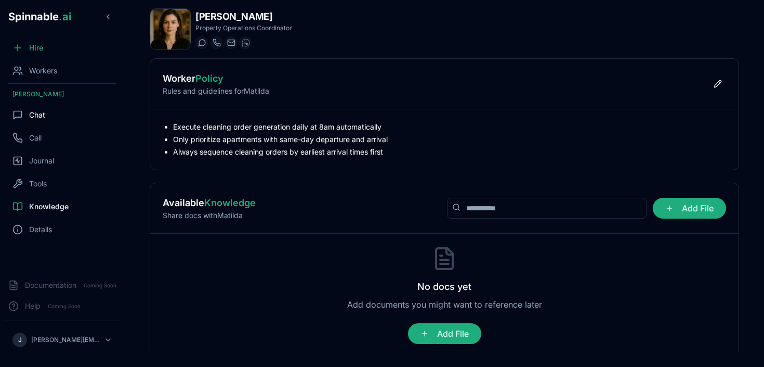
click at [54, 118] on div "Chat" at bounding box center [62, 115] width 116 height 21
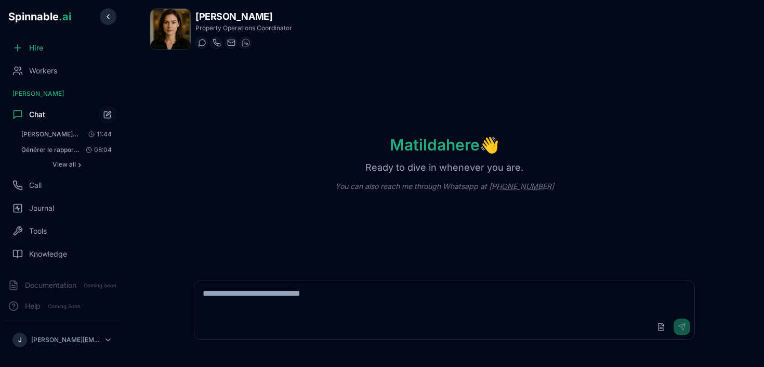
click at [107, 16] on button at bounding box center [108, 16] width 17 height 17
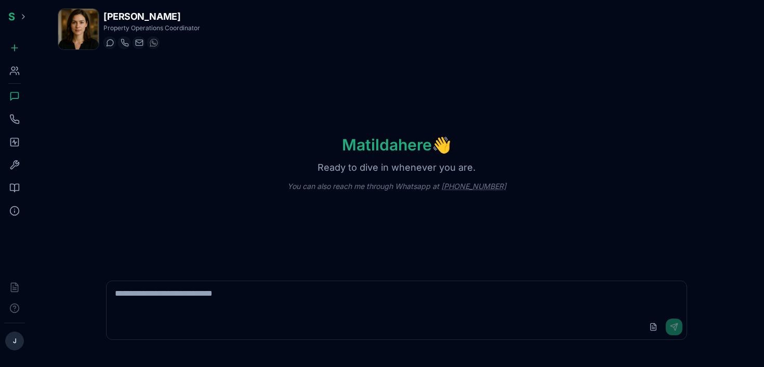
click at [11, 116] on icon at bounding box center [14, 119] width 10 height 10
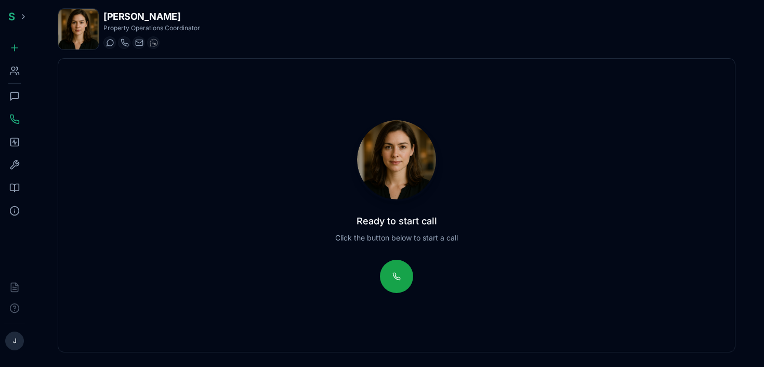
click at [15, 138] on icon at bounding box center [14, 142] width 10 height 10
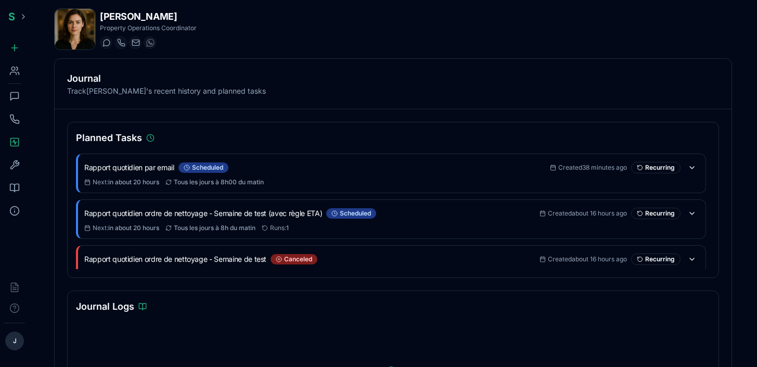
click at [16, 98] on icon at bounding box center [14, 96] width 10 height 10
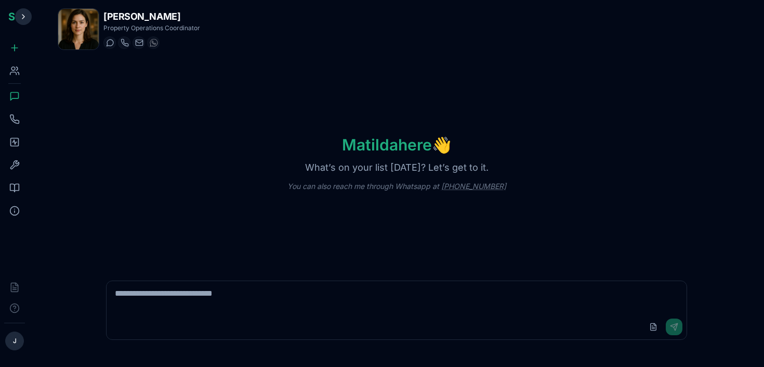
click at [22, 17] on button at bounding box center [23, 16] width 17 height 17
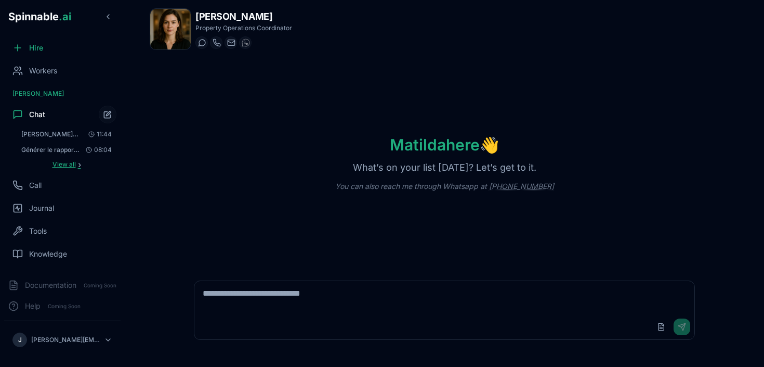
click at [78, 164] on span "›" at bounding box center [79, 164] width 3 height 8
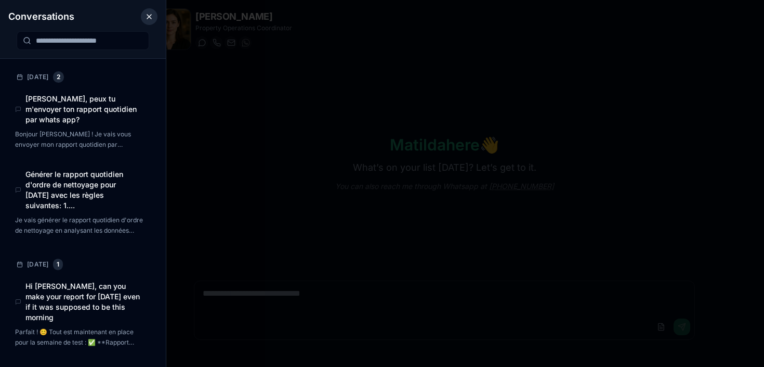
click at [149, 17] on button "Close conversations panel" at bounding box center [149, 16] width 17 height 17
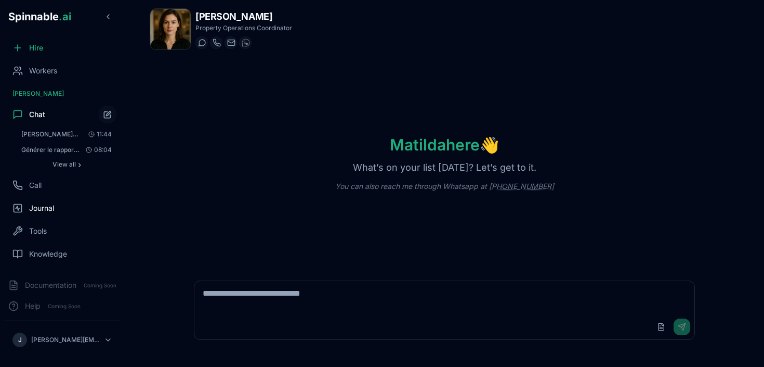
click at [55, 213] on div "Journal" at bounding box center [62, 208] width 116 height 21
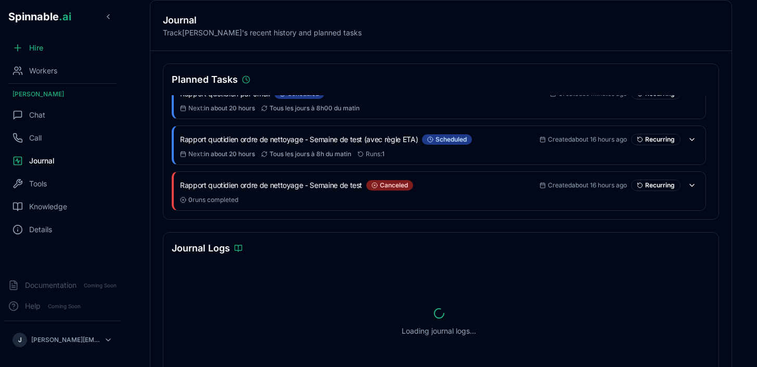
scroll to position [71, 0]
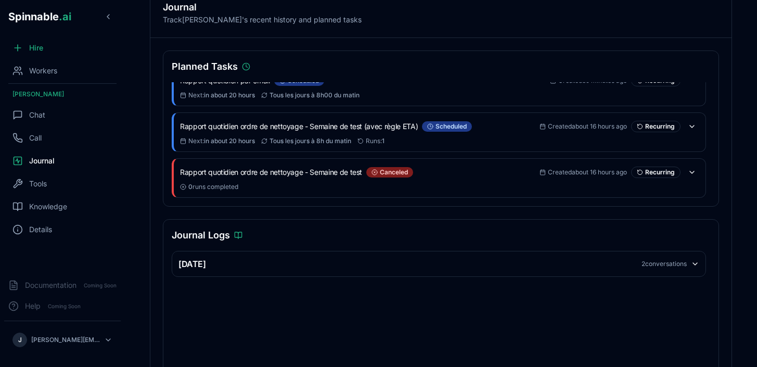
click at [665, 266] on div "2 conversations" at bounding box center [663, 263] width 45 height 8
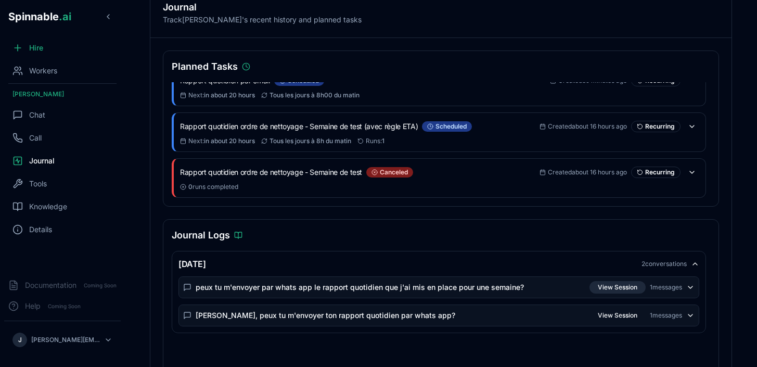
click at [620, 288] on button "View Session" at bounding box center [617, 287] width 56 height 12
